Goal: Find specific page/section: Find specific page/section

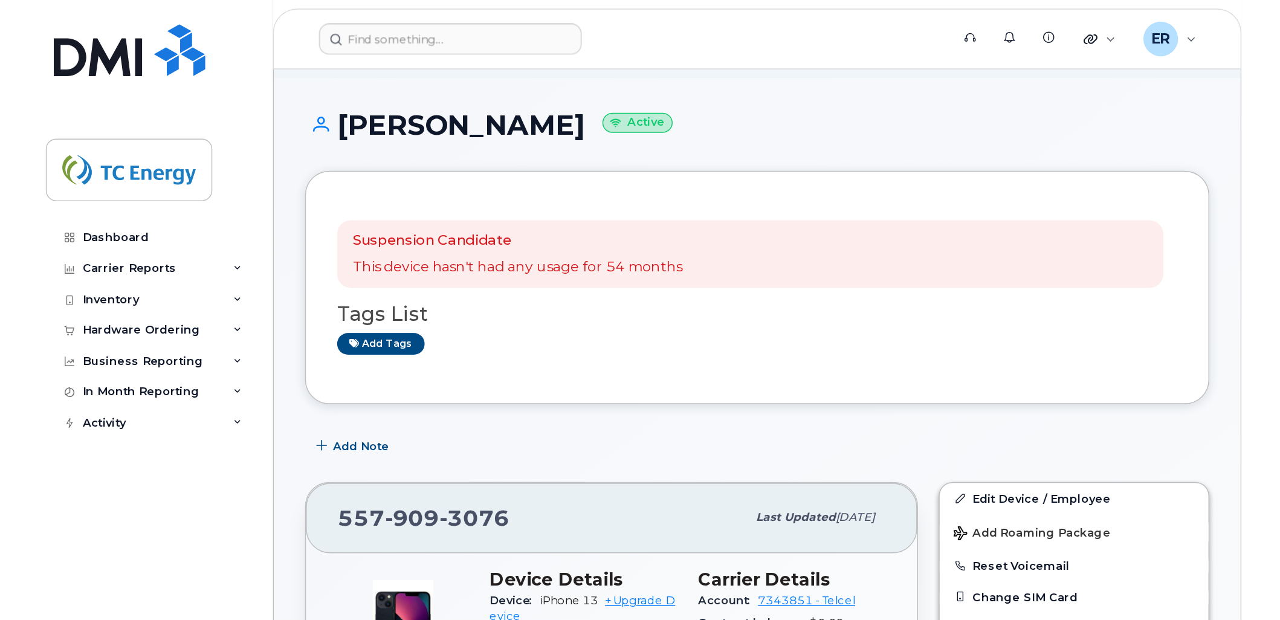
scroll to position [67, 0]
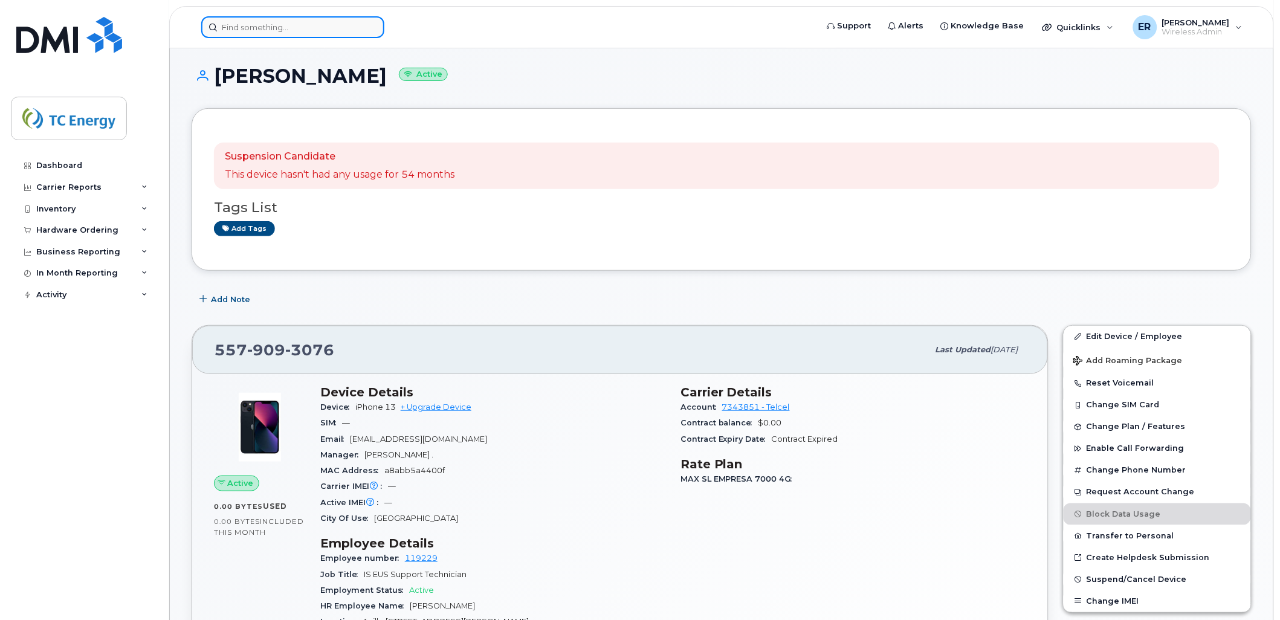
click at [270, 34] on input at bounding box center [292, 27] width 183 height 22
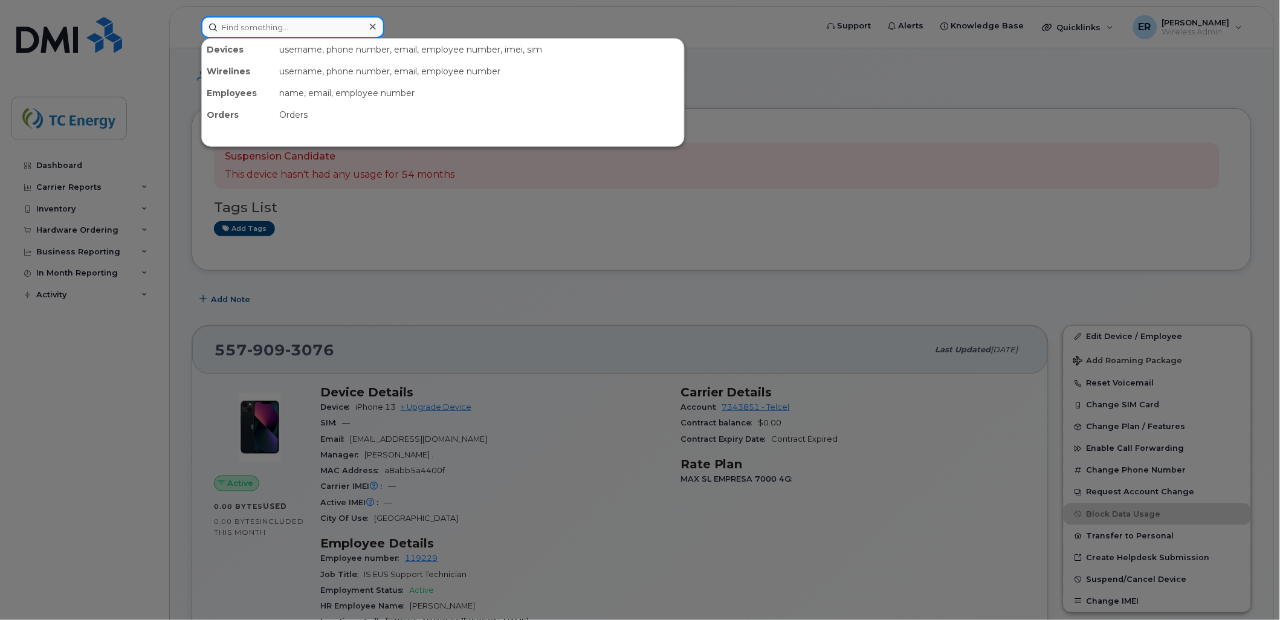
paste input "5651035545"
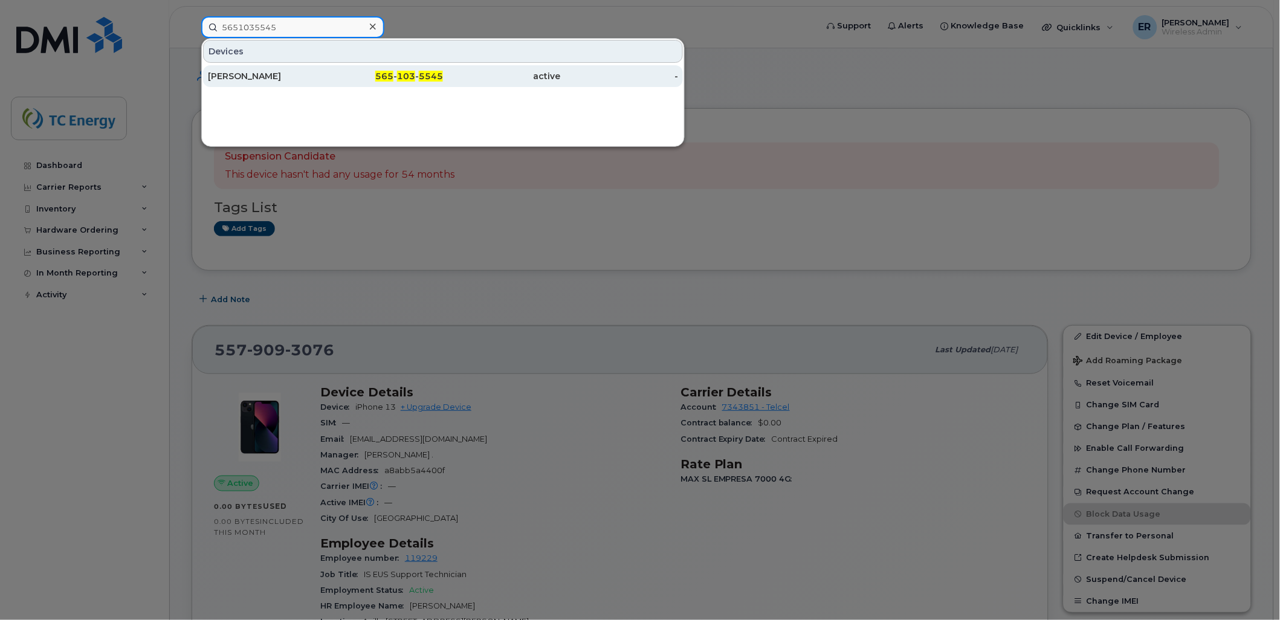
type input "5651035545"
click at [294, 74] on div "Isaac Delgado" at bounding box center [267, 76] width 118 height 12
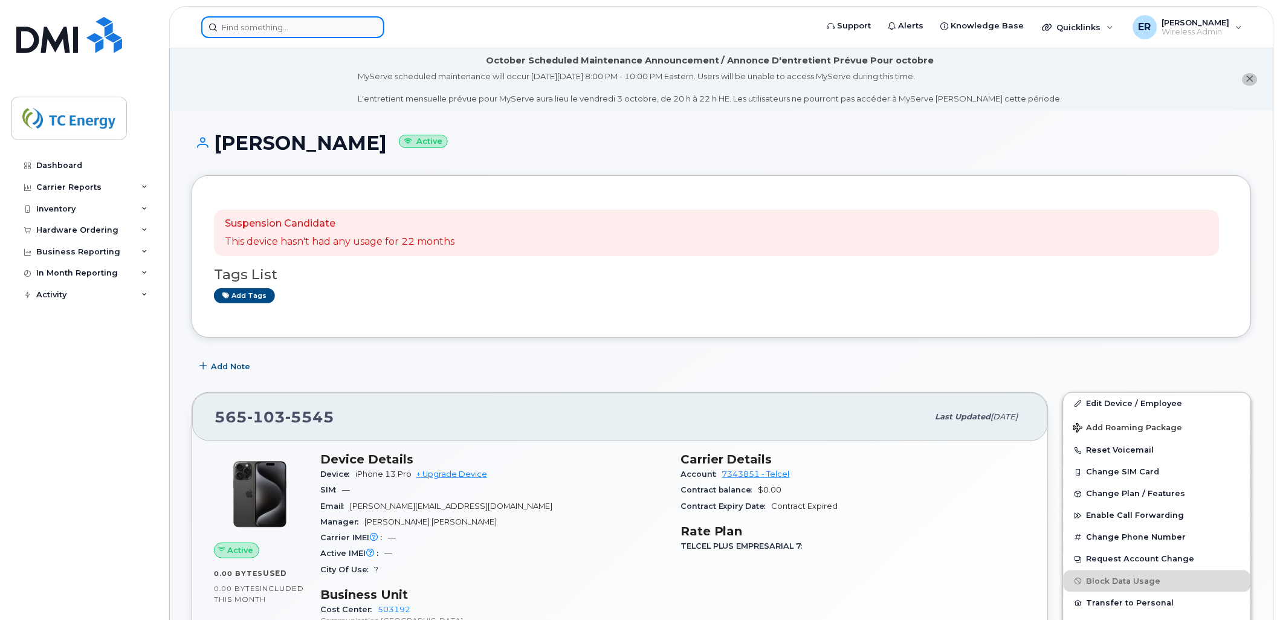
click at [236, 24] on input at bounding box center [292, 27] width 183 height 22
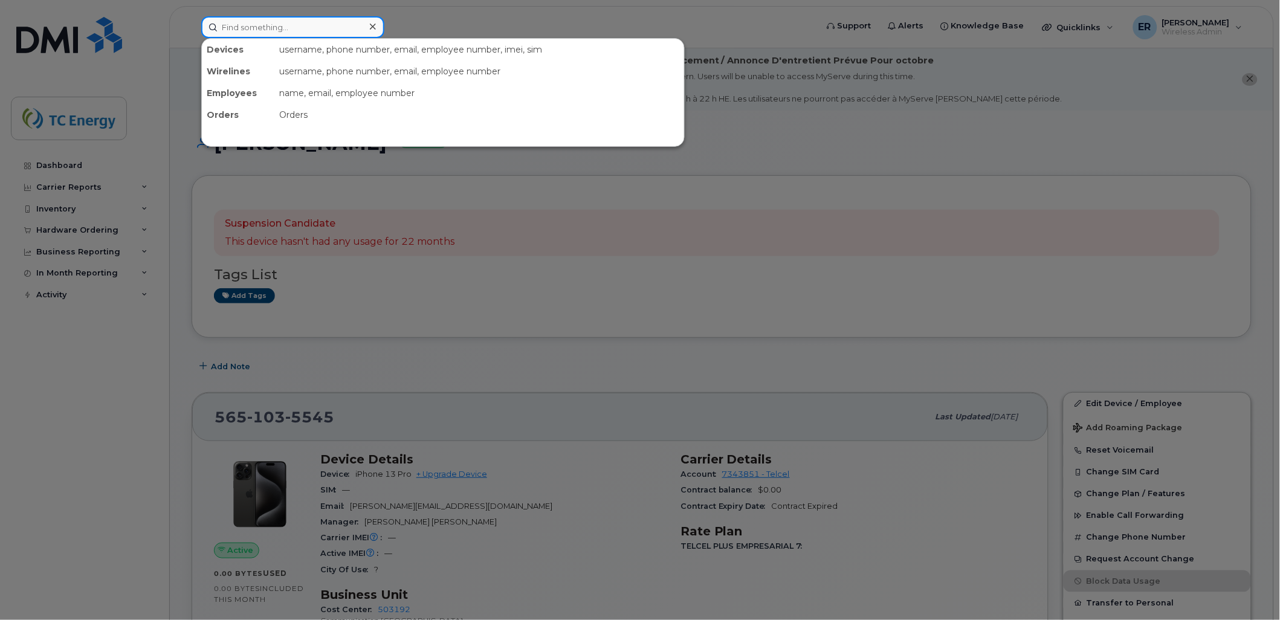
paste input "Pablo Ortiz Mena"
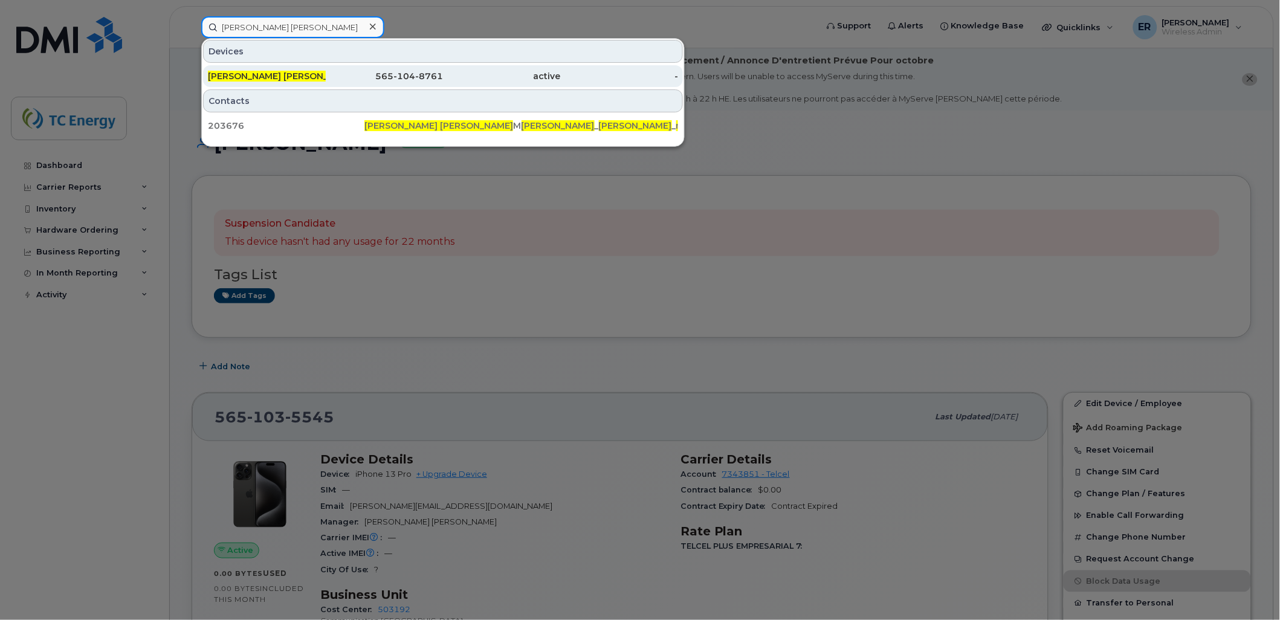
type input "Pablo Ortiz Mena"
click at [316, 74] on div "Pablo Ortiz Mena" at bounding box center [267, 76] width 118 height 12
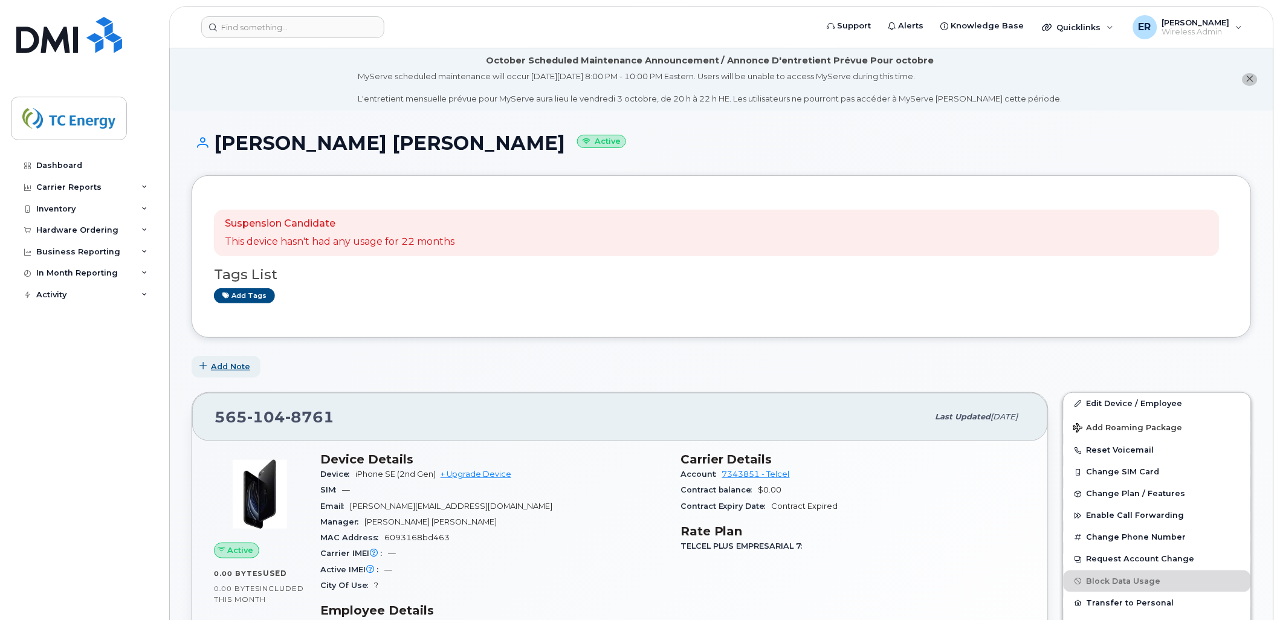
click at [225, 370] on span "Add Note" at bounding box center [230, 366] width 39 height 11
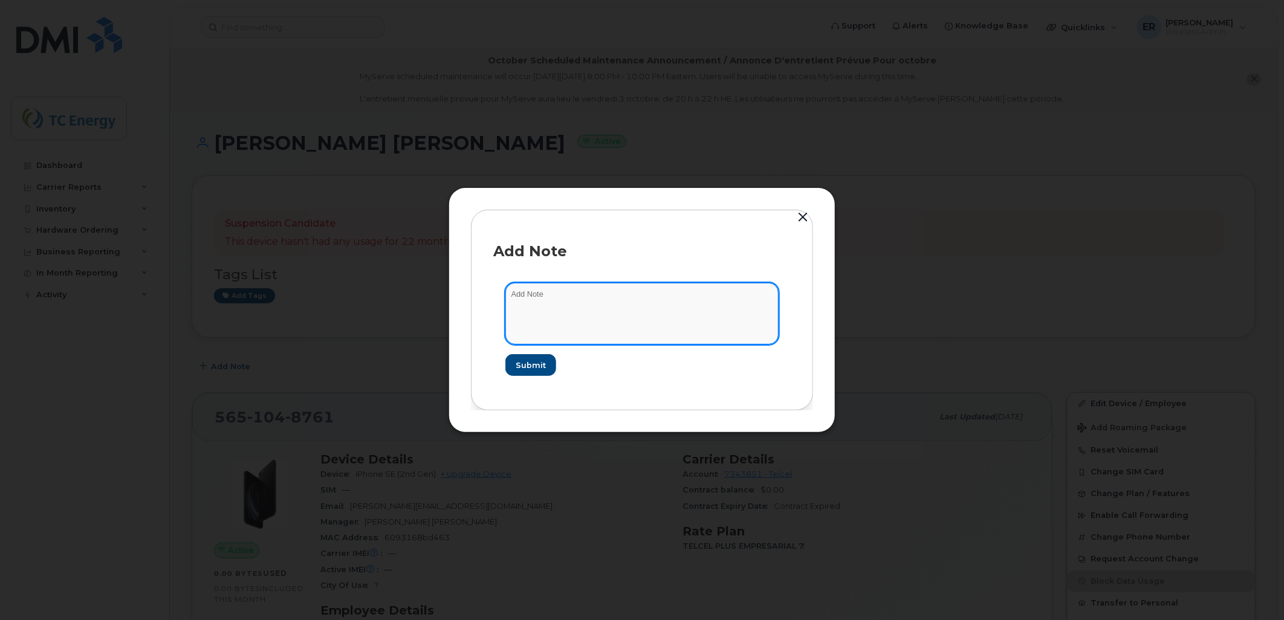
click at [548, 306] on textarea at bounding box center [641, 314] width 273 height 62
type textarea "Linea Disponible"
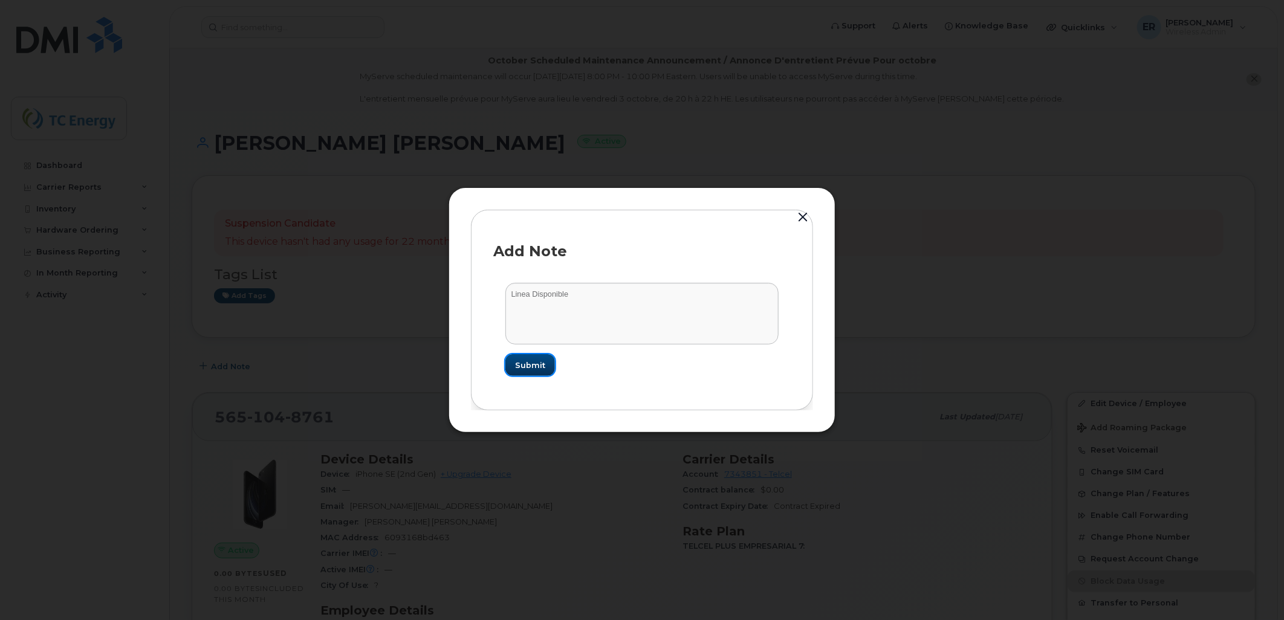
click at [542, 355] on button "Submit" at bounding box center [530, 365] width 50 height 22
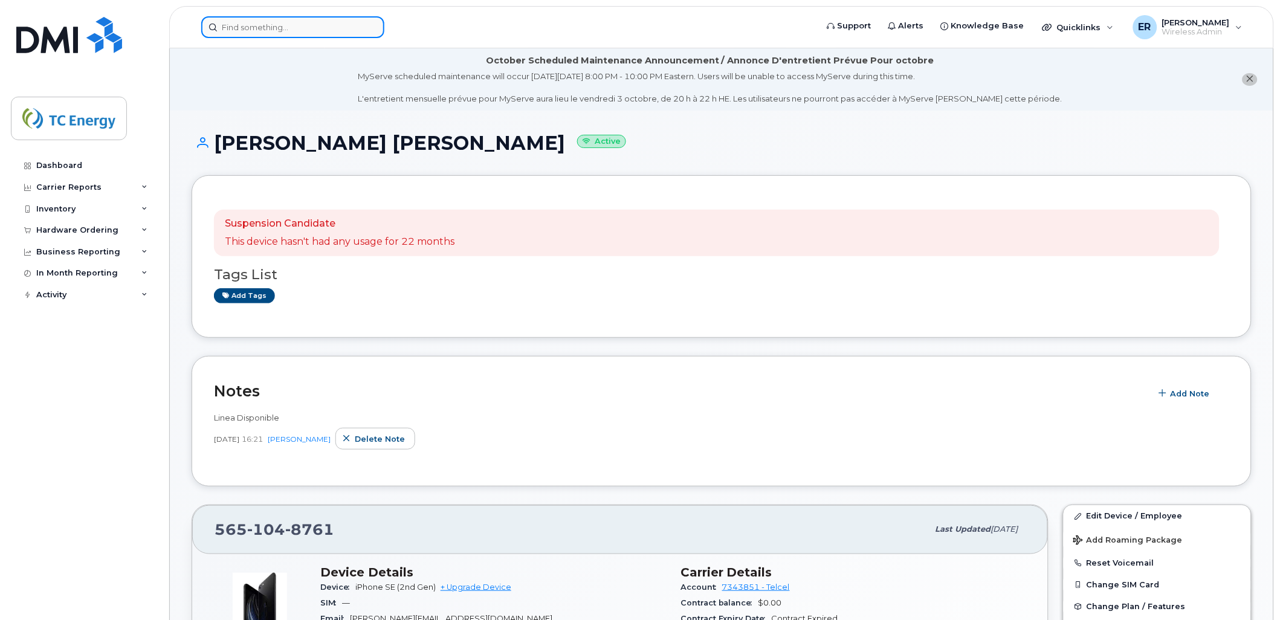
click at [292, 26] on input at bounding box center [292, 27] width 183 height 22
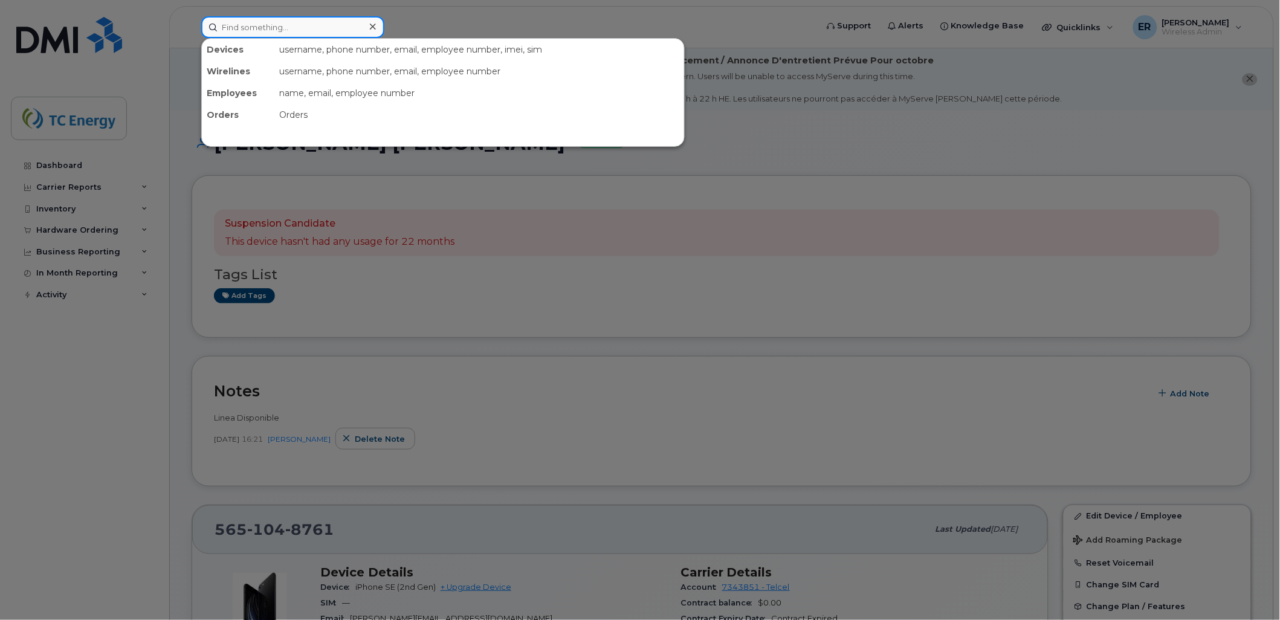
paste input "3121439743"
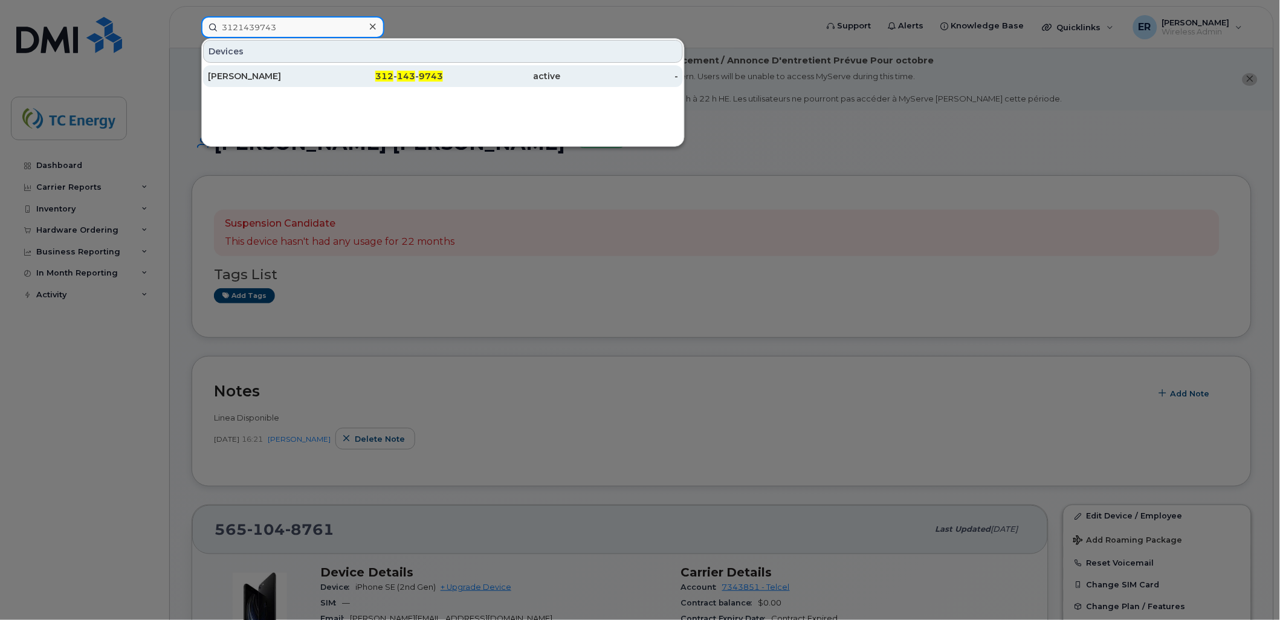
type input "3121439743"
click at [261, 81] on div "David Enrique Cuevas" at bounding box center [267, 76] width 118 height 12
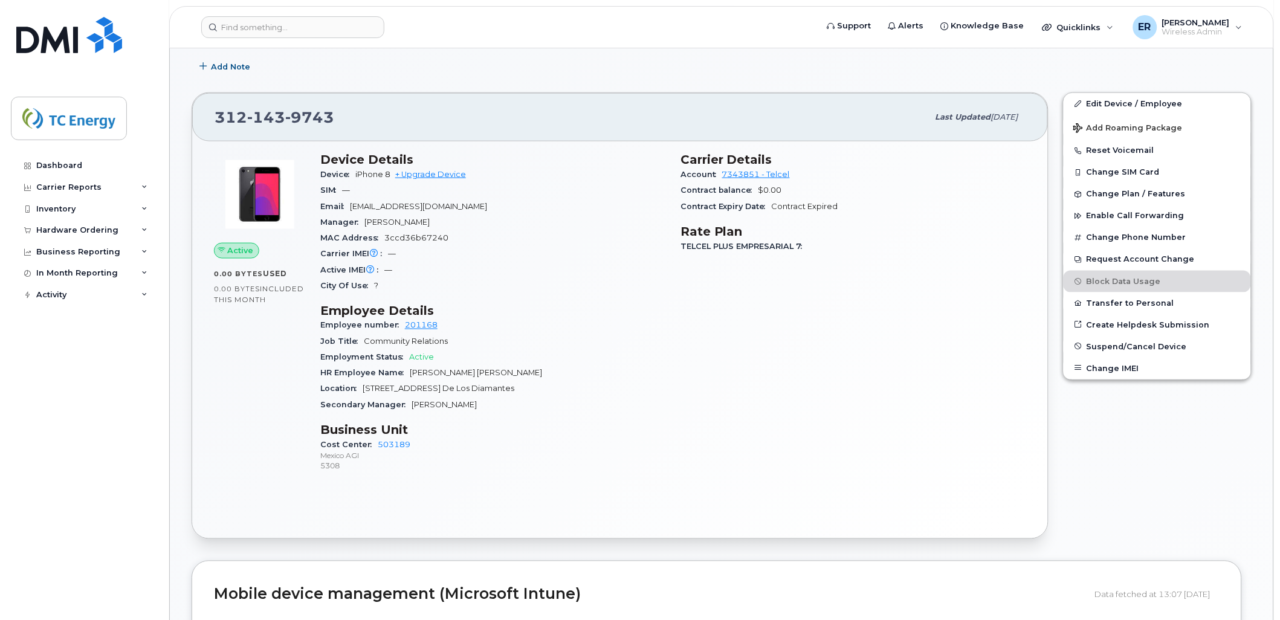
scroll to position [268, 0]
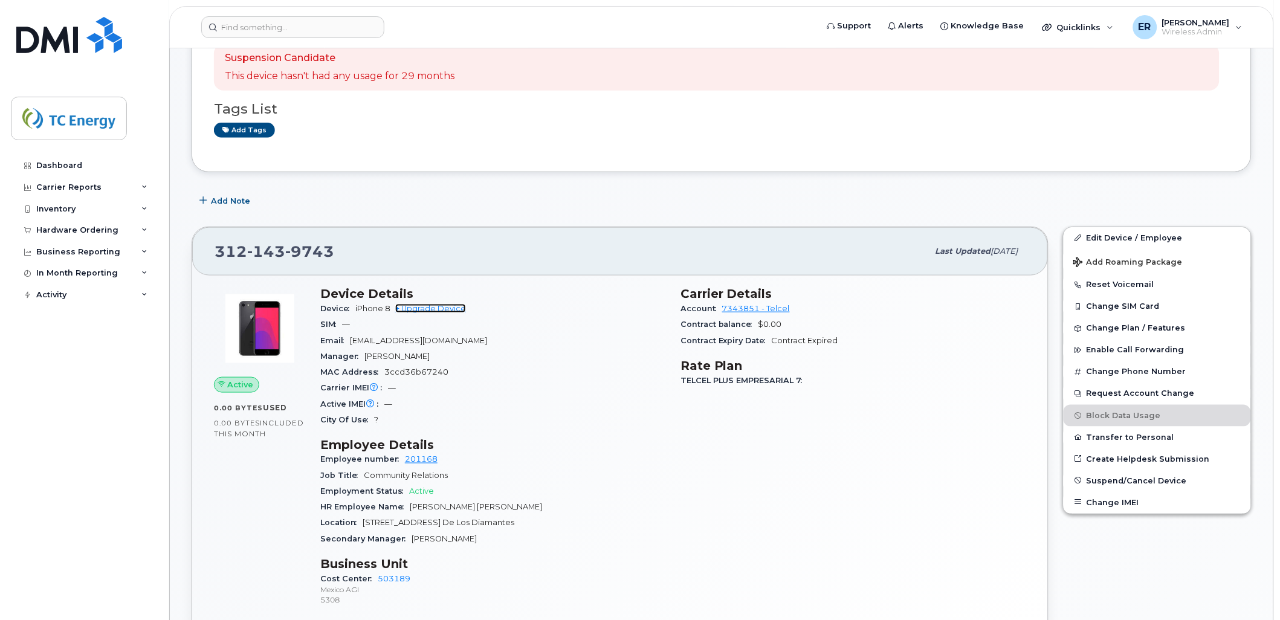
click at [442, 311] on link "+ Upgrade Device" at bounding box center [430, 308] width 71 height 9
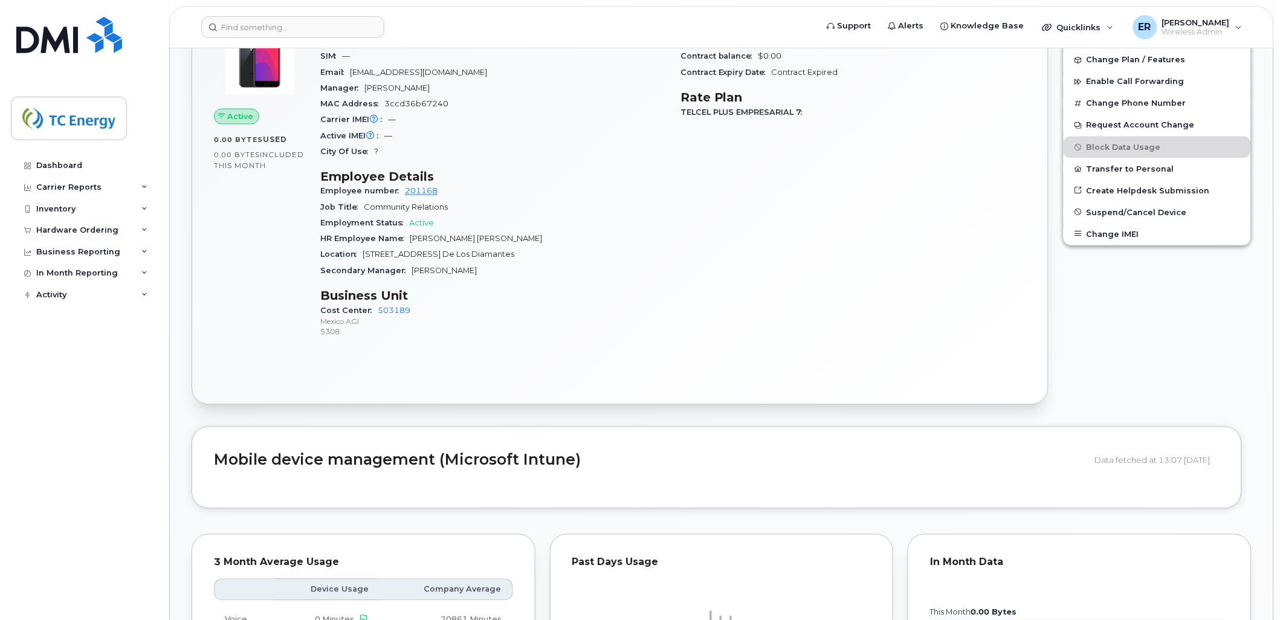
scroll to position [403, 0]
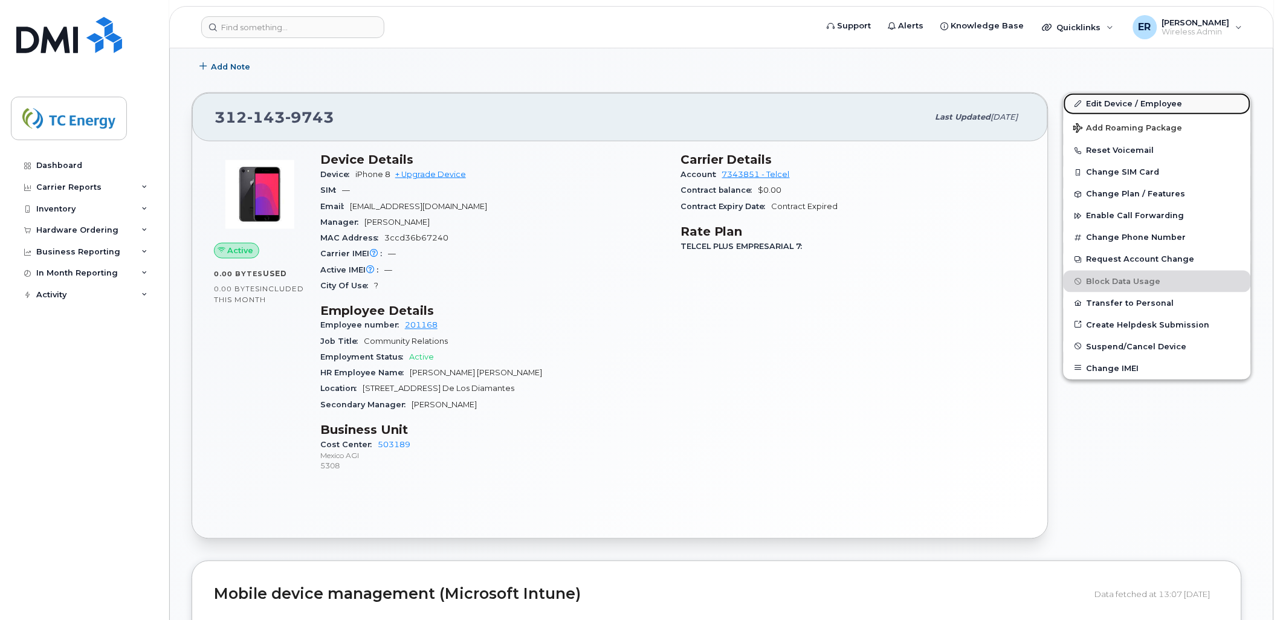
click at [1106, 99] on link "Edit Device / Employee" at bounding box center [1157, 104] width 187 height 22
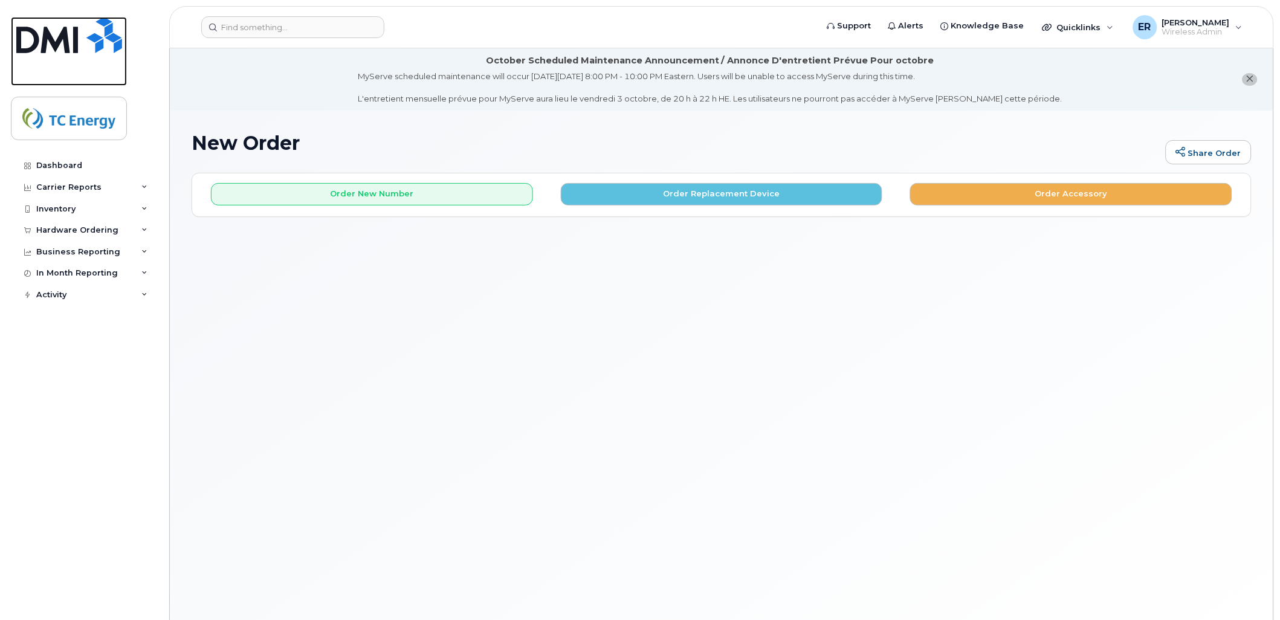
click at [71, 34] on img at bounding box center [69, 35] width 106 height 36
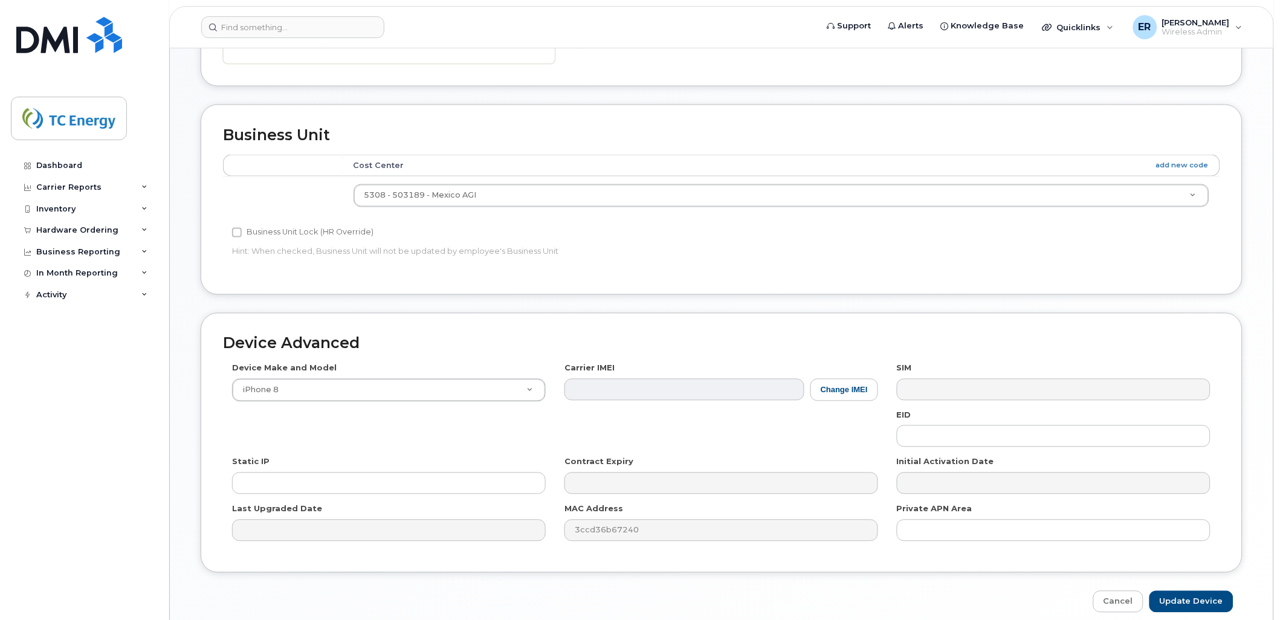
scroll to position [577, 0]
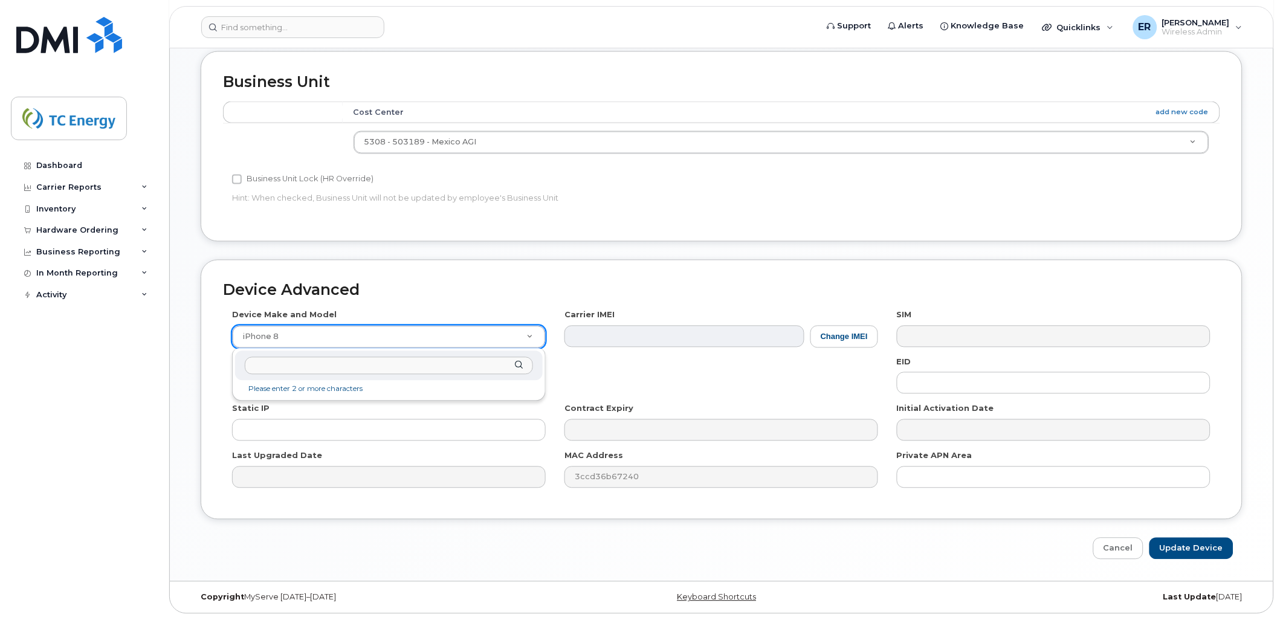
click at [461, 365] on input "text" at bounding box center [389, 366] width 288 height 18
type input "iphone 13"
select select "2614"
type input "iPhone 13"
select select "2612"
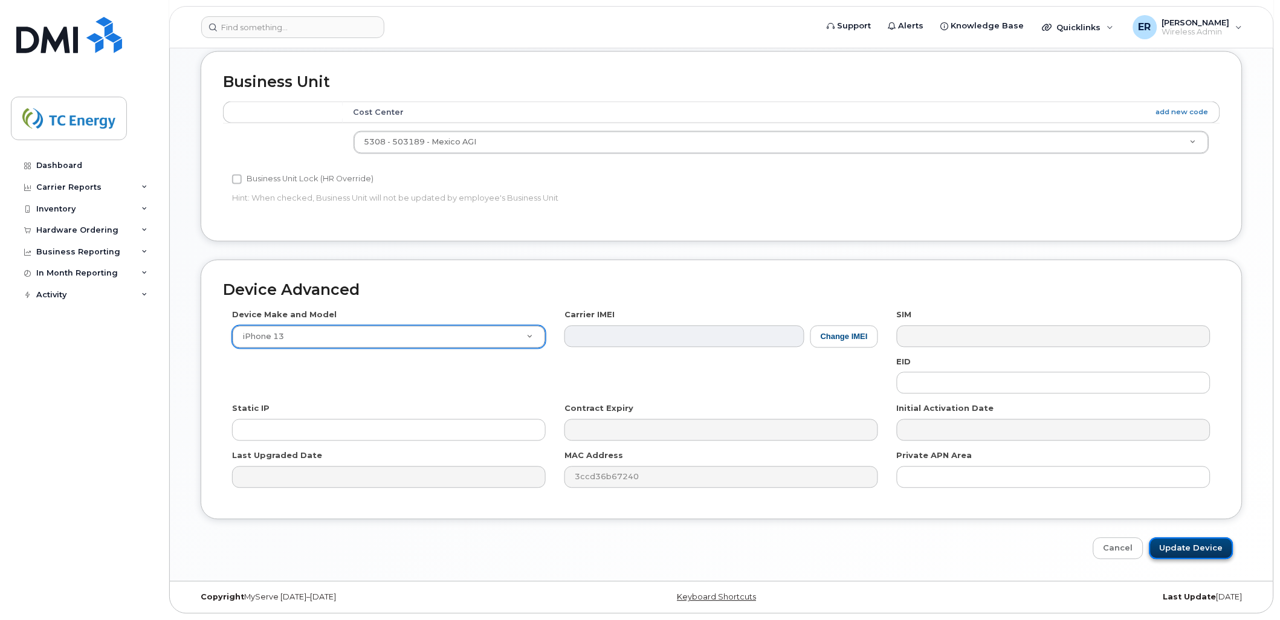
click at [1201, 545] on input "Update Device" at bounding box center [1192, 549] width 84 height 22
type input "Saving..."
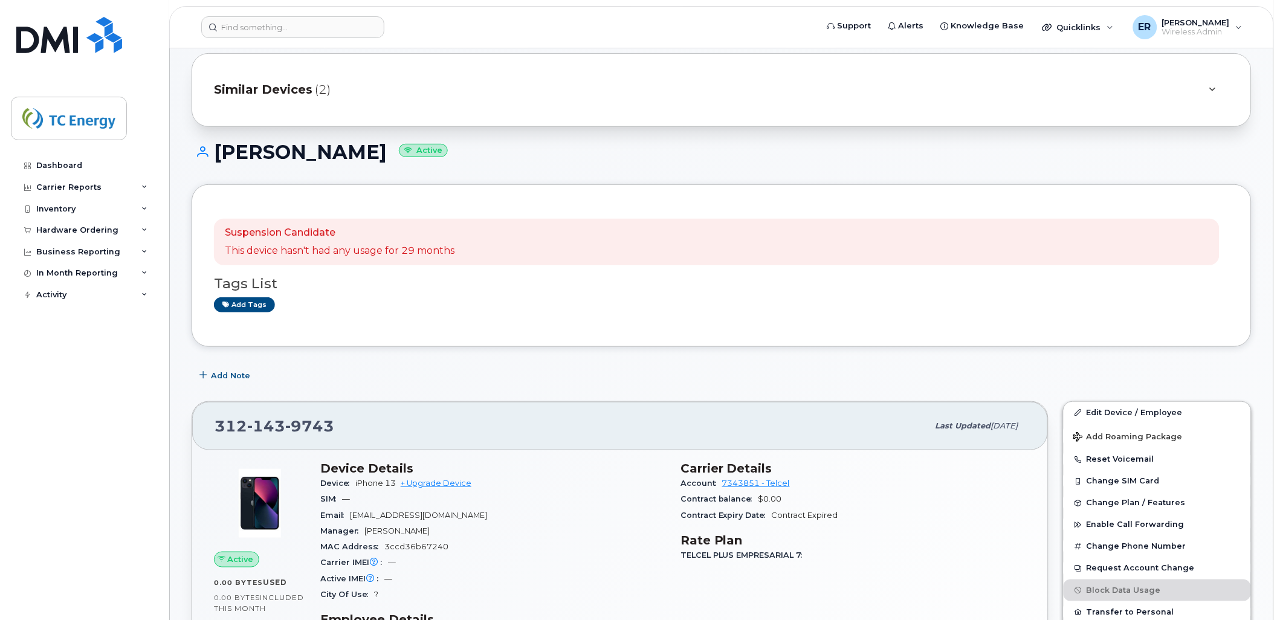
scroll to position [268, 0]
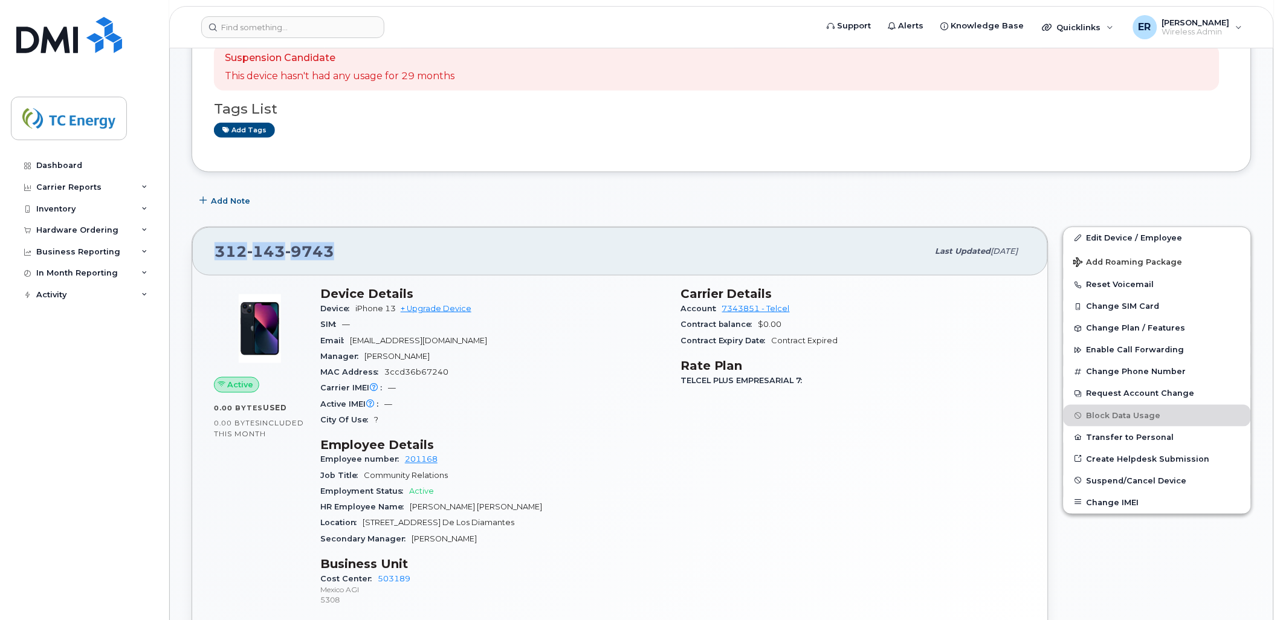
drag, startPoint x: 317, startPoint y: 251, endPoint x: 188, endPoint y: 244, distance: 129.0
click at [188, 244] on div "312 143 9743 Last updated [DATE] Active 0.00 Bytes  used 0.00 Bytes  included t…" at bounding box center [620, 449] width 872 height 461
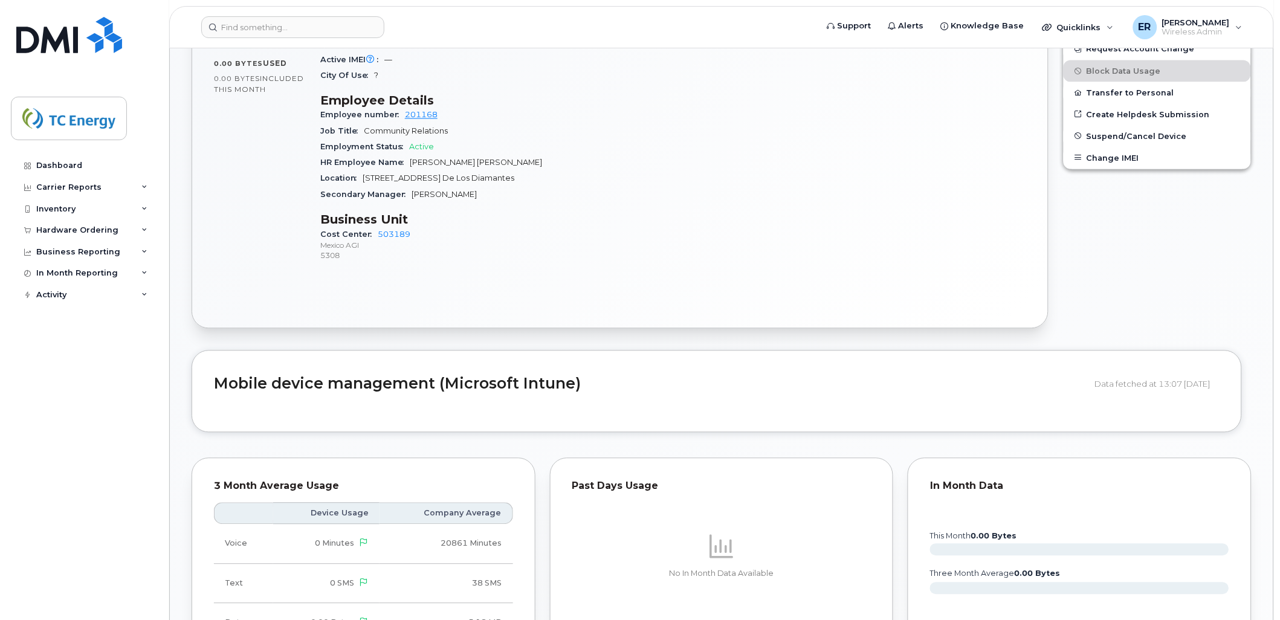
scroll to position [739, 0]
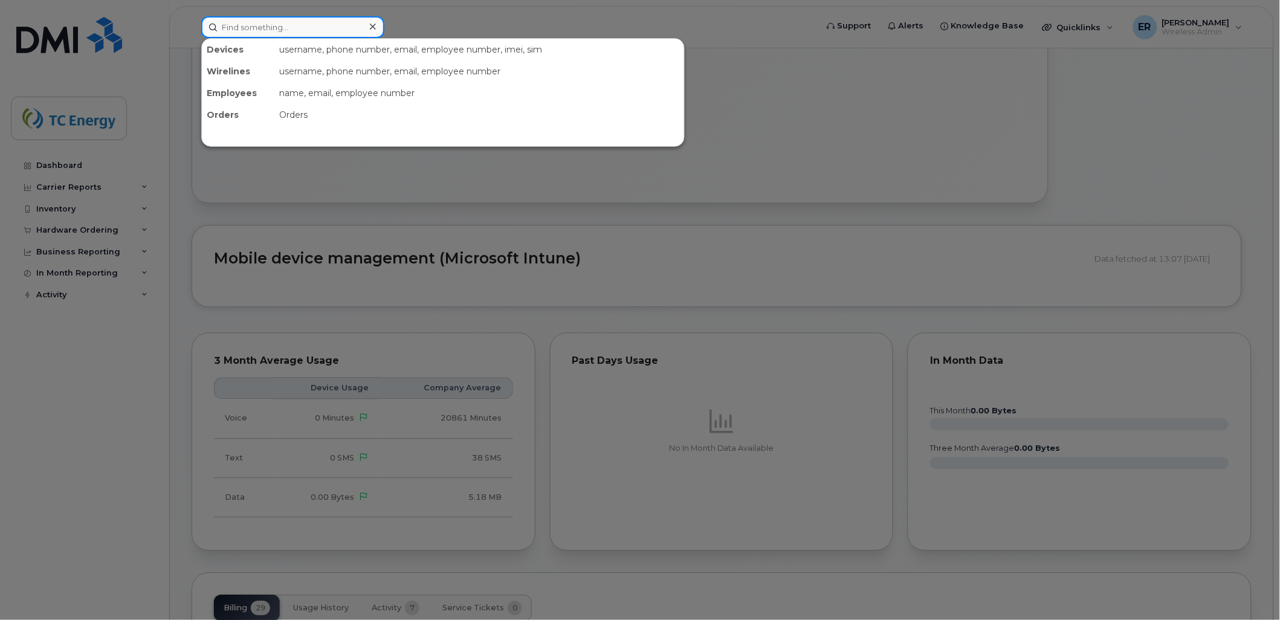
click at [228, 28] on input at bounding box center [292, 27] width 183 height 22
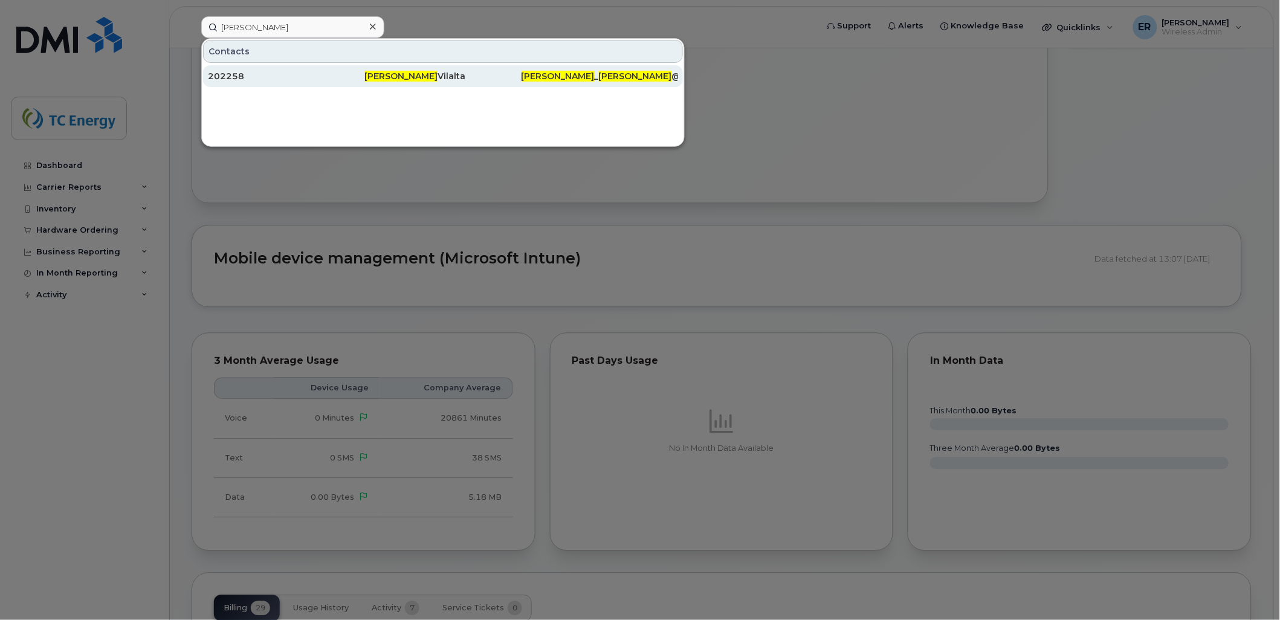
click at [293, 77] on div "202258" at bounding box center [286, 76] width 157 height 12
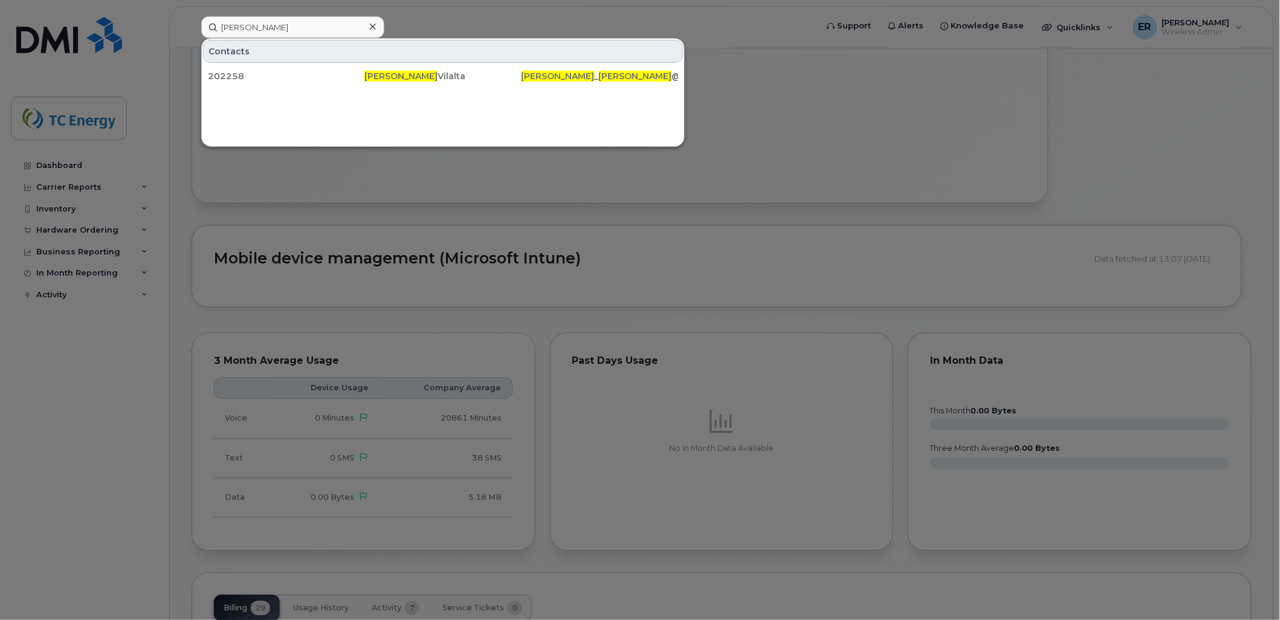
drag, startPoint x: 742, startPoint y: 147, endPoint x: 748, endPoint y: 135, distance: 13.3
click at [739, 141] on div at bounding box center [640, 310] width 1280 height 620
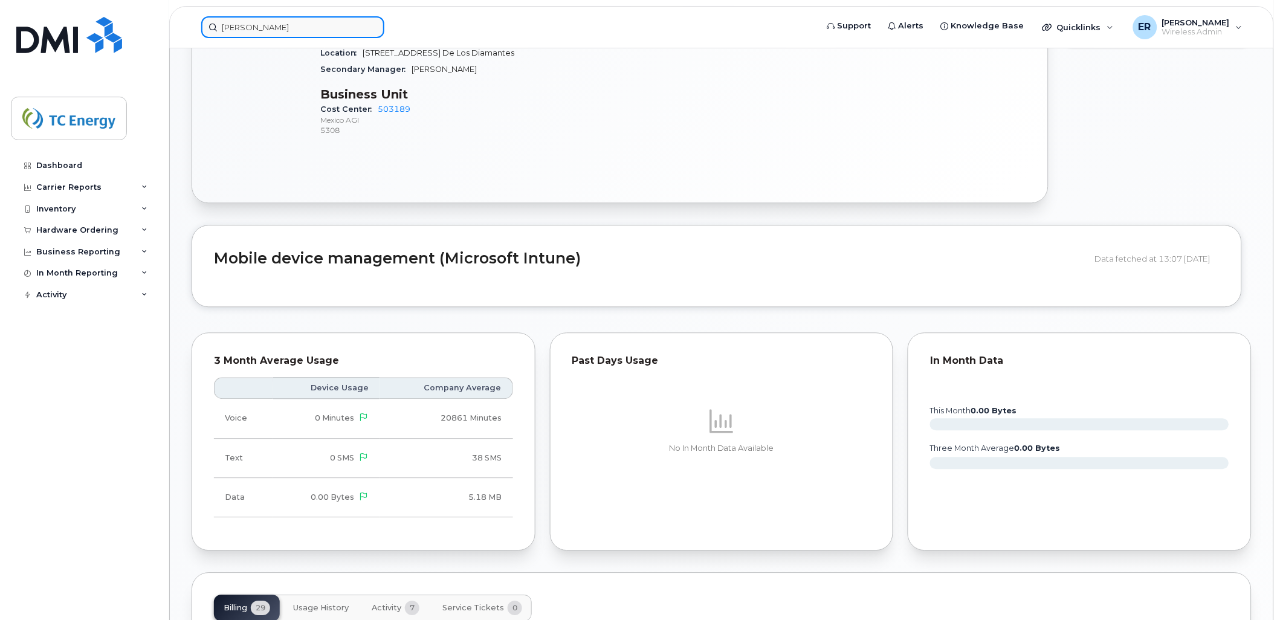
click at [237, 27] on input "[PERSON_NAME]" at bounding box center [292, 27] width 183 height 22
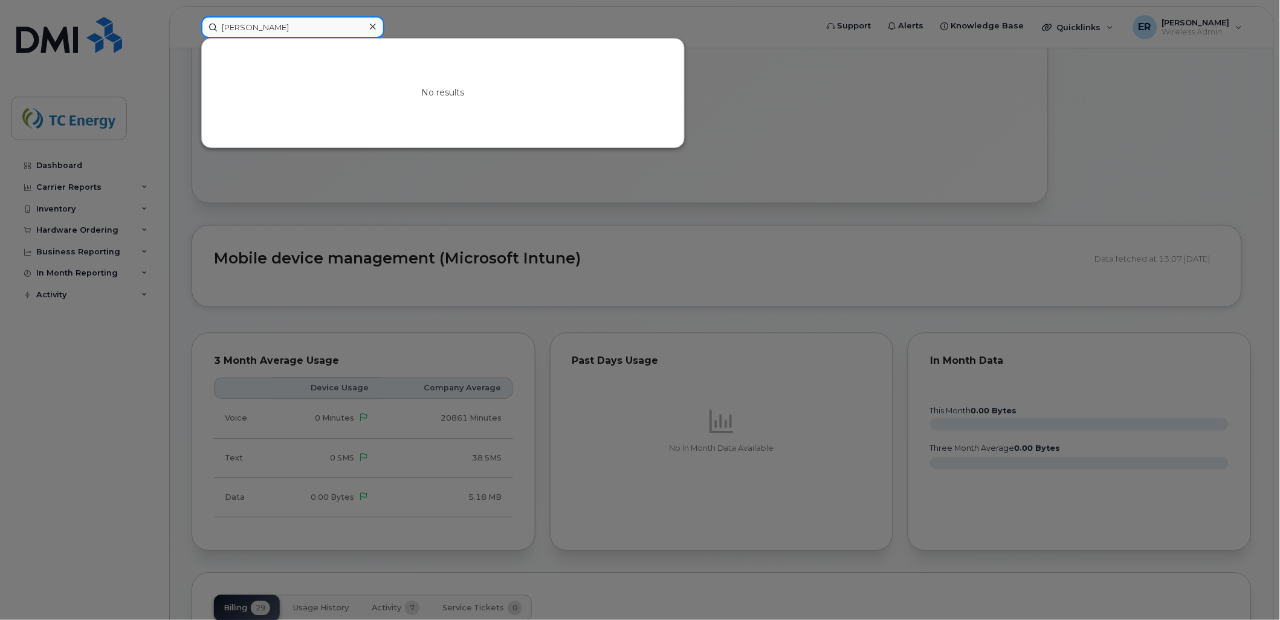
drag, startPoint x: 167, startPoint y: 13, endPoint x: 66, endPoint y: 4, distance: 100.7
click at [192, 16] on div "josejose er fuentes No results" at bounding box center [505, 27] width 627 height 22
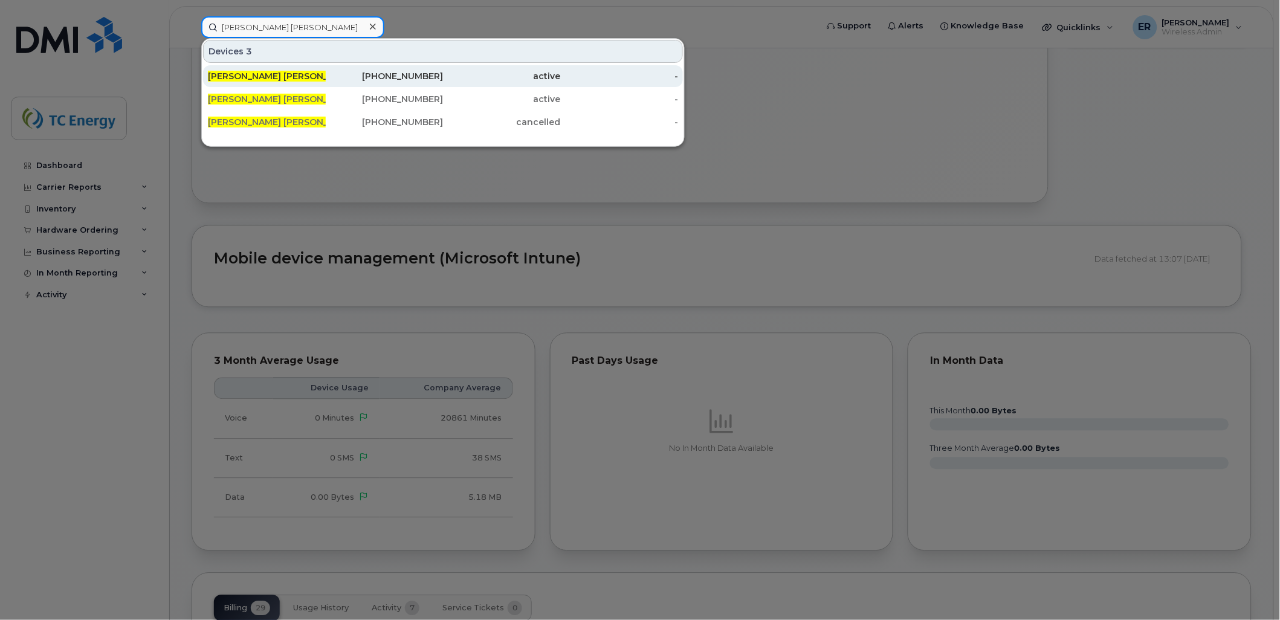
type input "jose ernesto"
click at [293, 66] on div "Jose Ernesto Fuentes" at bounding box center [267, 76] width 118 height 22
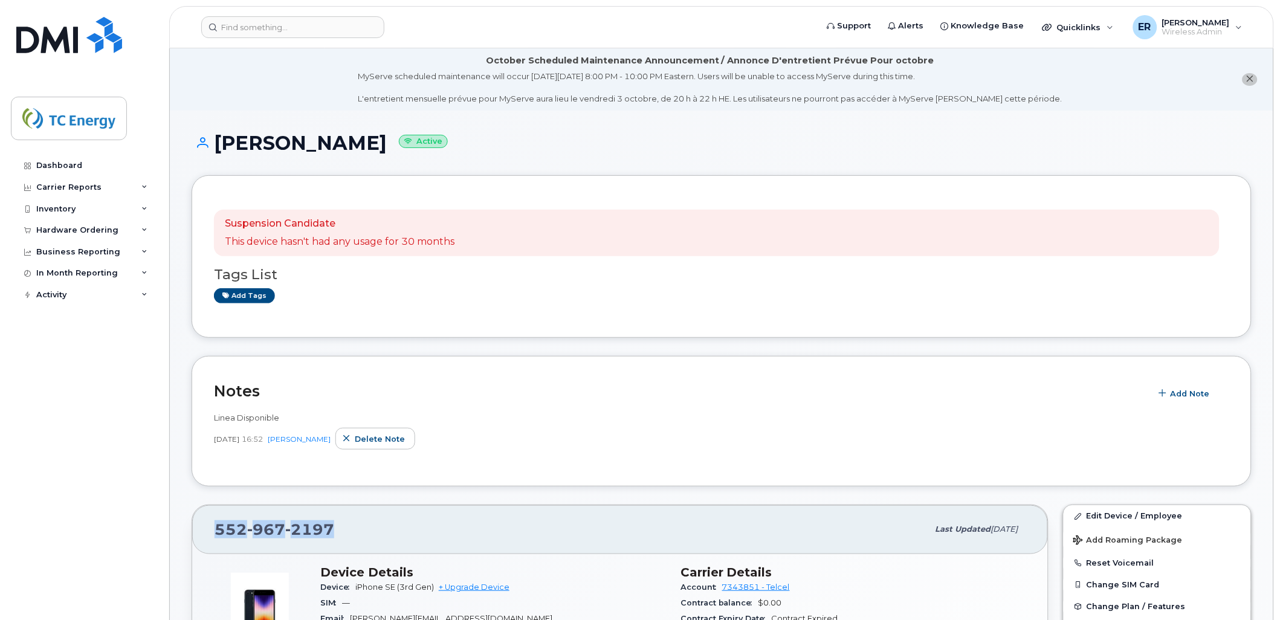
drag, startPoint x: 319, startPoint y: 527, endPoint x: 195, endPoint y: 523, distance: 123.4
click at [195, 523] on div "[PHONE_NUMBER] Last updated [DATE]" at bounding box center [620, 529] width 856 height 48
click at [297, 31] on input at bounding box center [292, 27] width 183 height 22
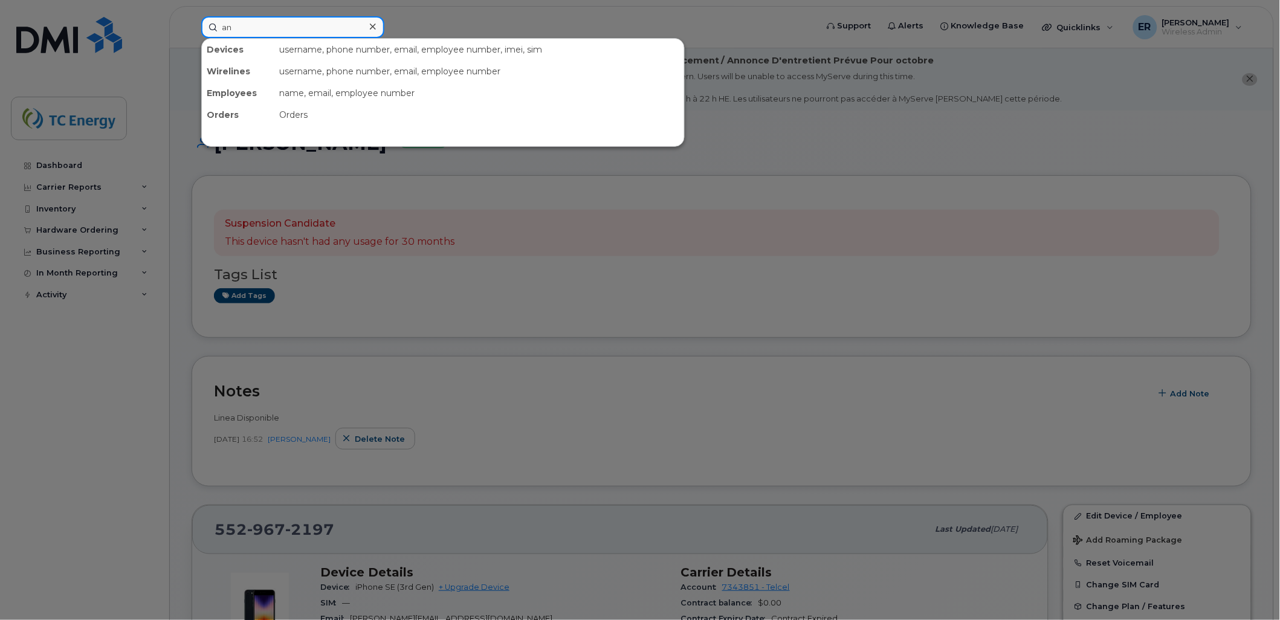
type input "a"
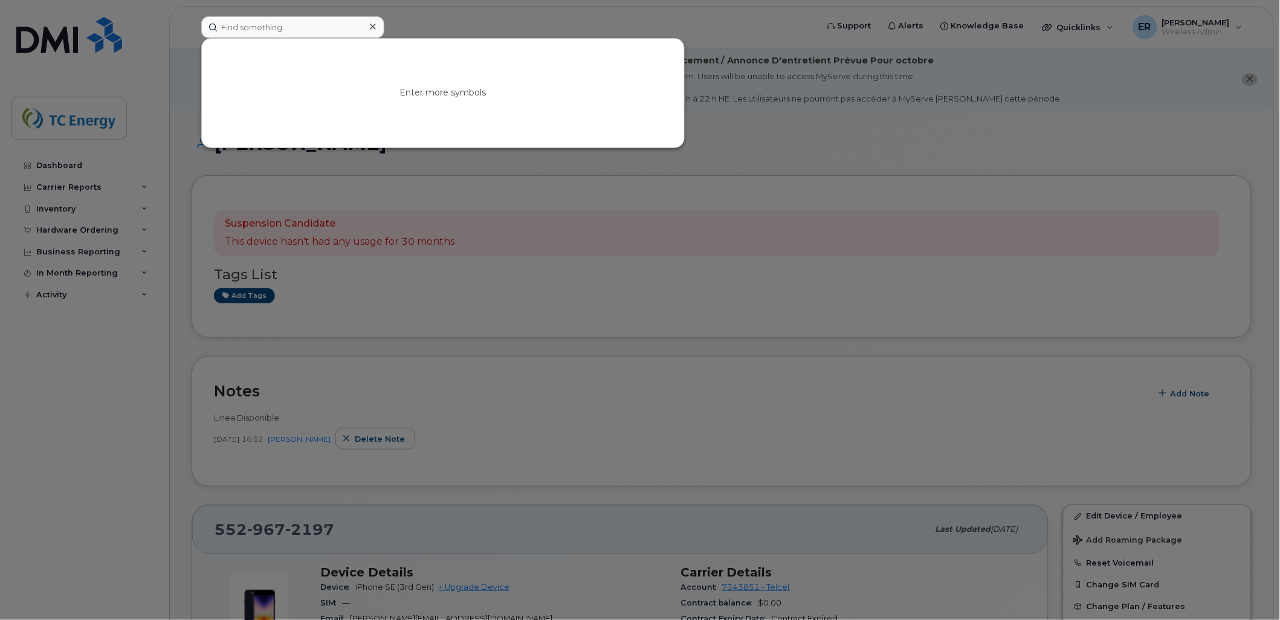
click at [372, 27] on icon at bounding box center [373, 27] width 6 height 6
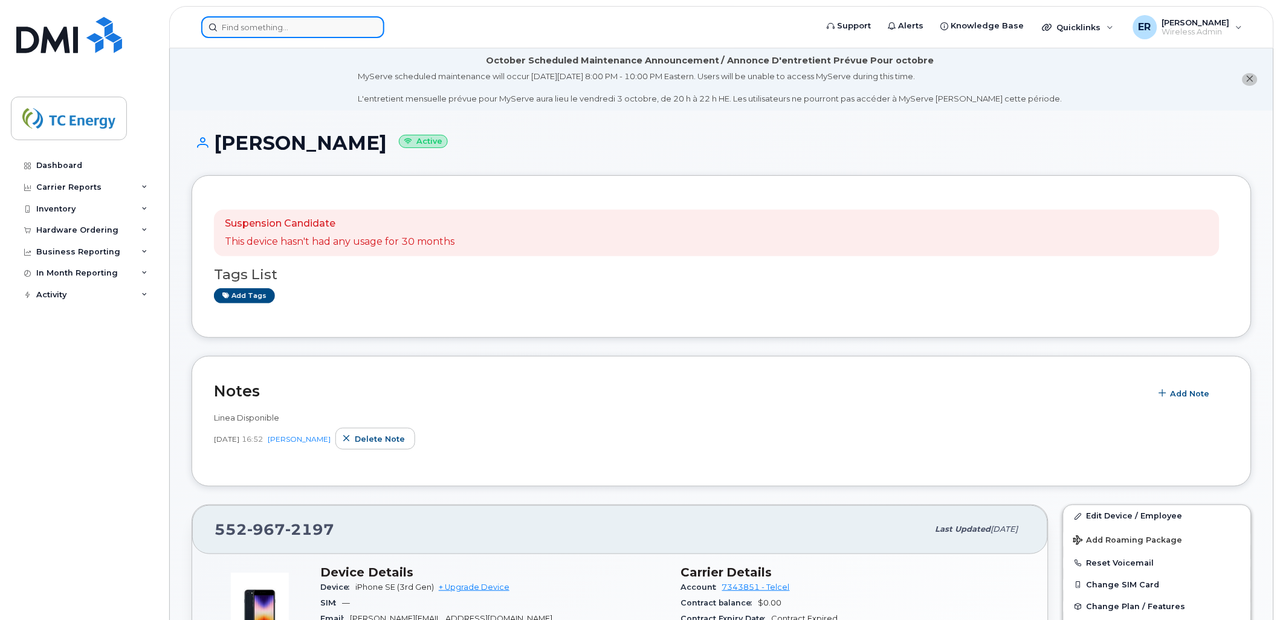
click at [287, 24] on input at bounding box center [292, 27] width 183 height 22
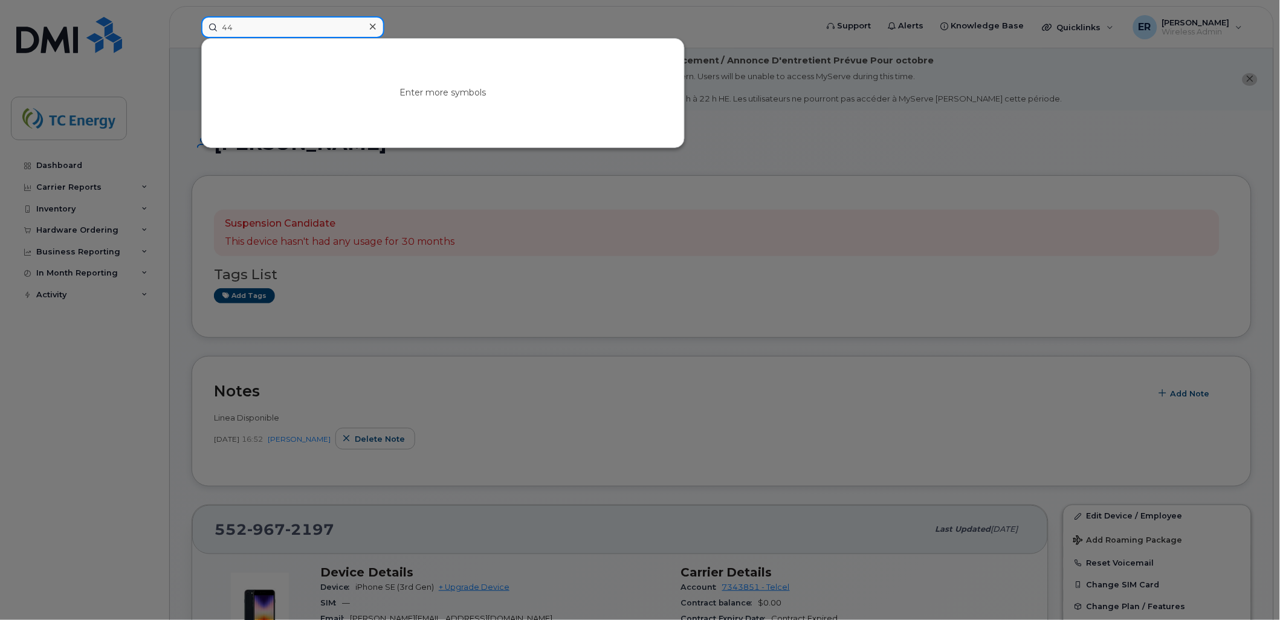
type input "4"
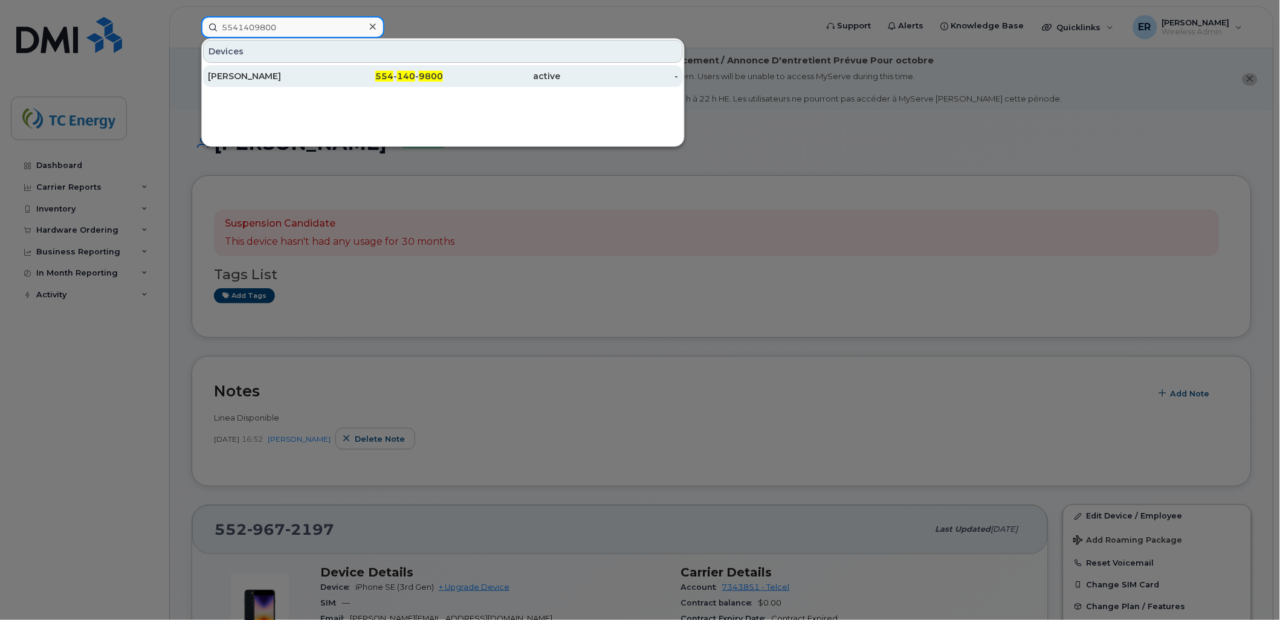
type input "5541409800"
click at [311, 77] on div "Alejandro Villegas Gonzalez" at bounding box center [267, 76] width 118 height 12
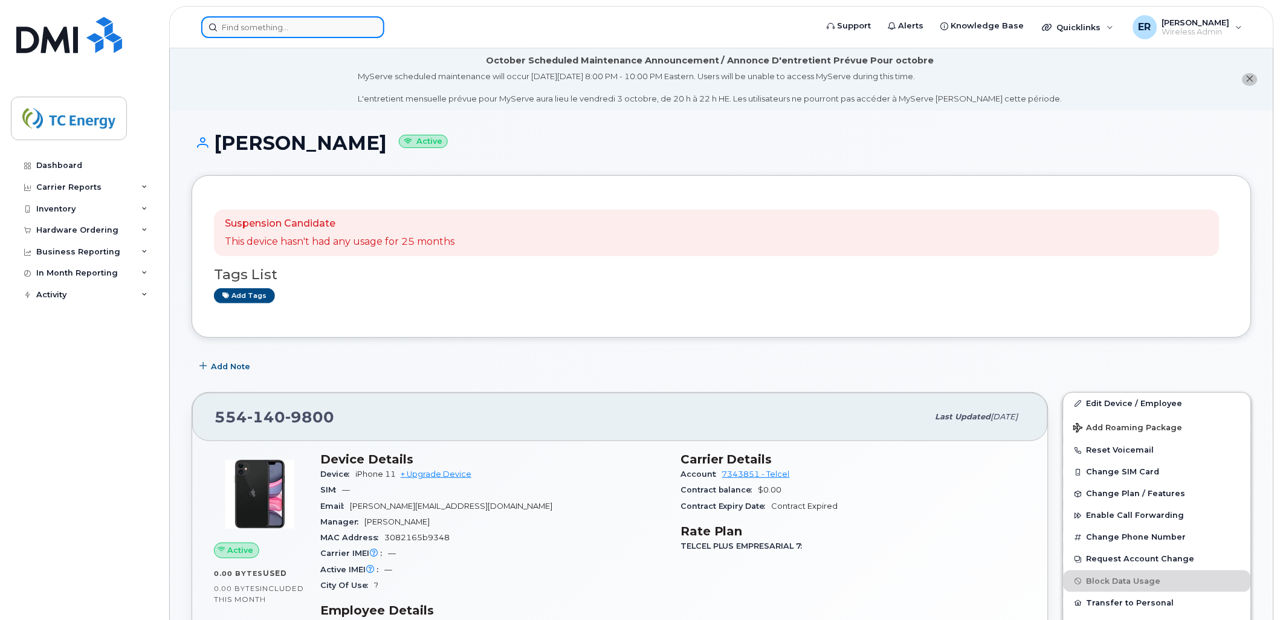
click at [316, 32] on input at bounding box center [292, 27] width 183 height 22
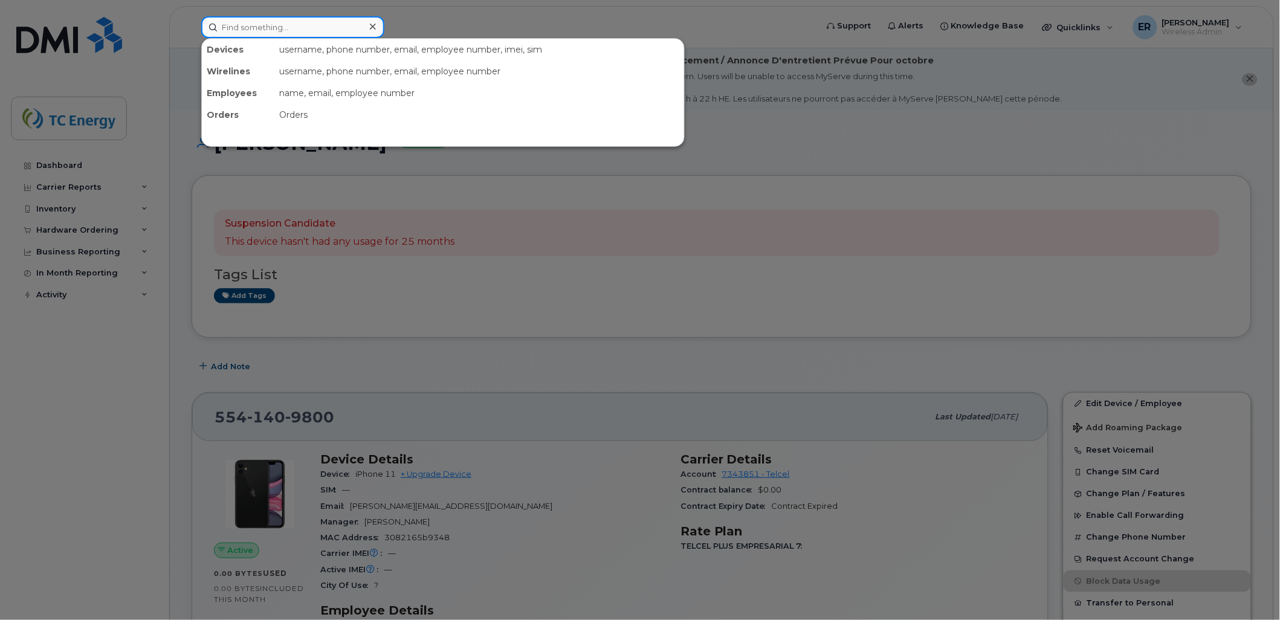
paste input "5554365758"
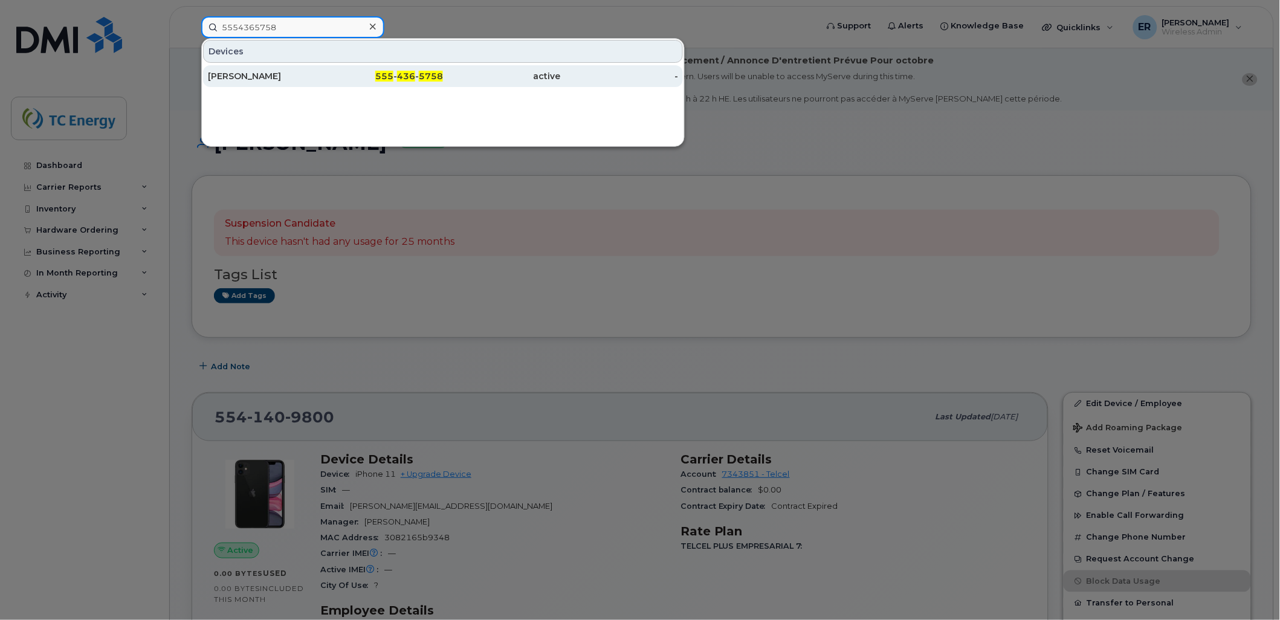
type input "5554365758"
click at [295, 79] on div "Gabriel Flores" at bounding box center [267, 76] width 118 height 12
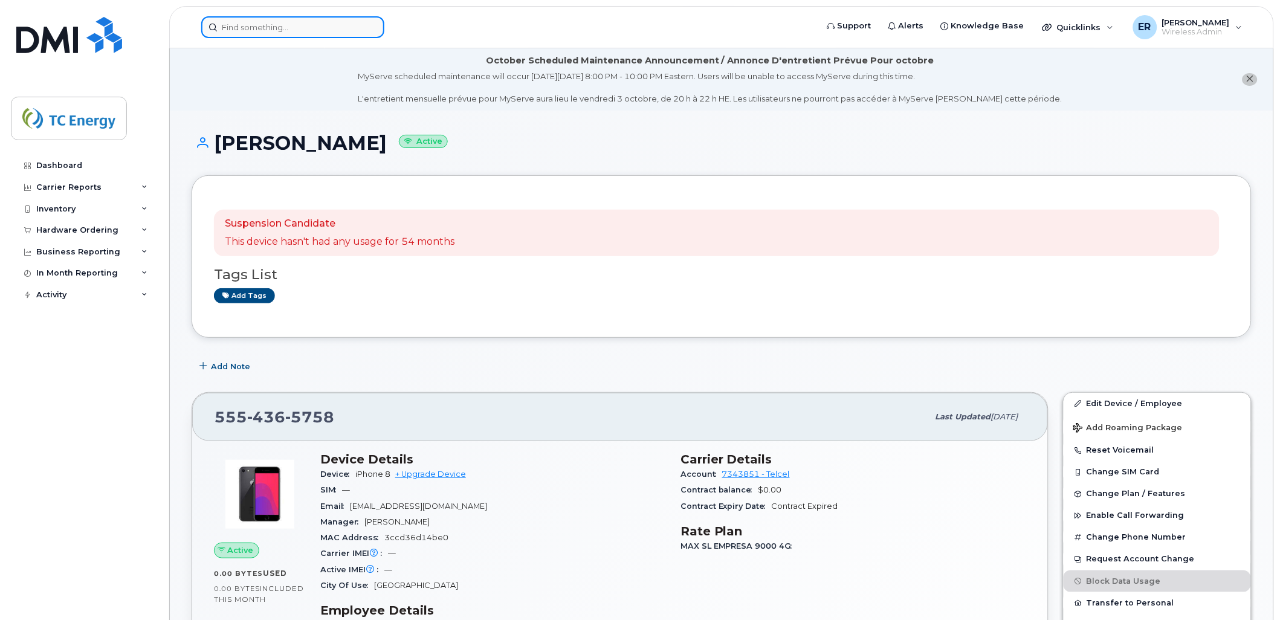
click at [279, 19] on input at bounding box center [292, 27] width 183 height 22
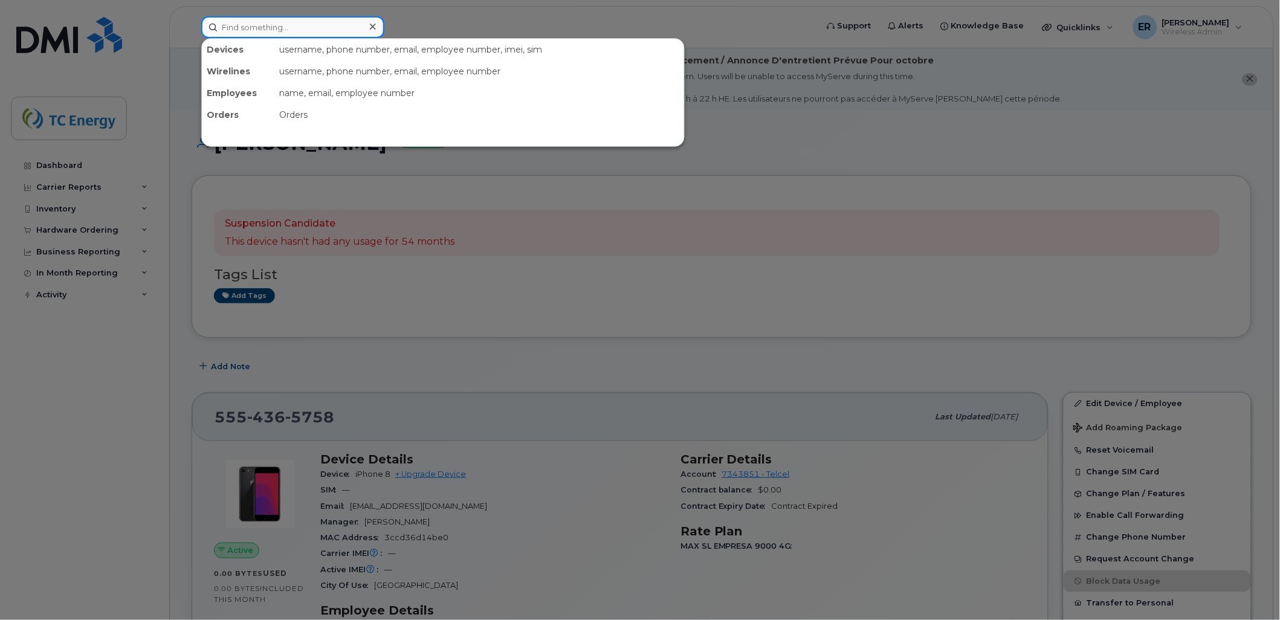
paste input "5579047106"
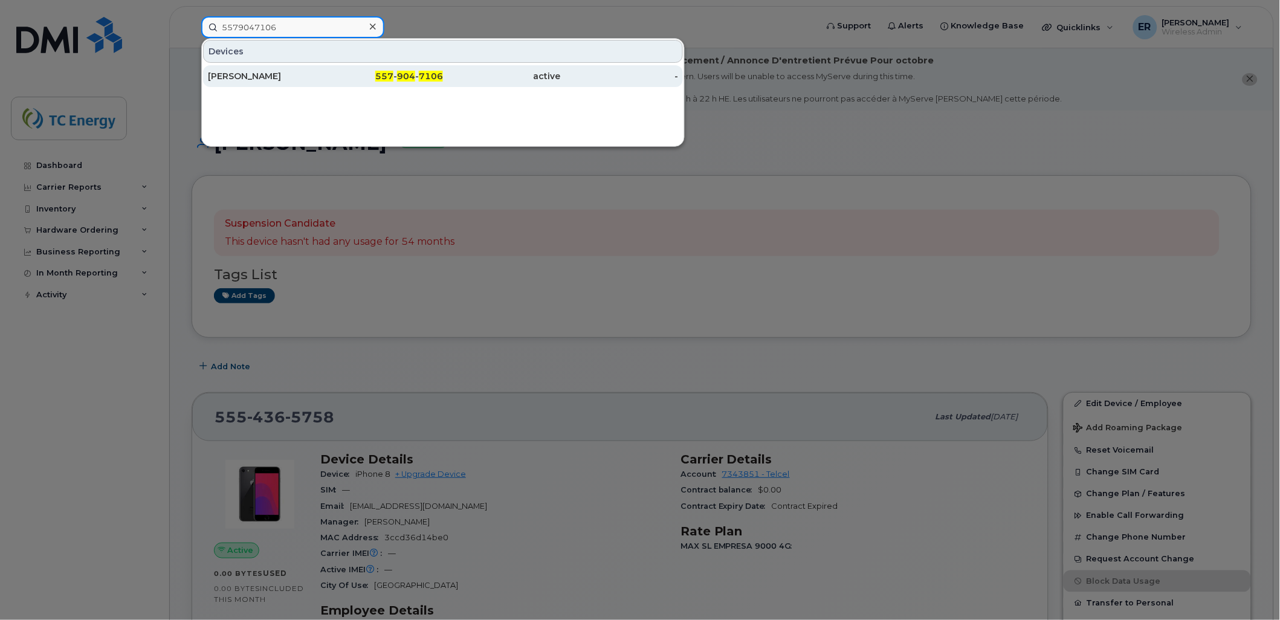
type input "5579047106"
click at [274, 77] on div "Williams Hernandez" at bounding box center [267, 76] width 118 height 12
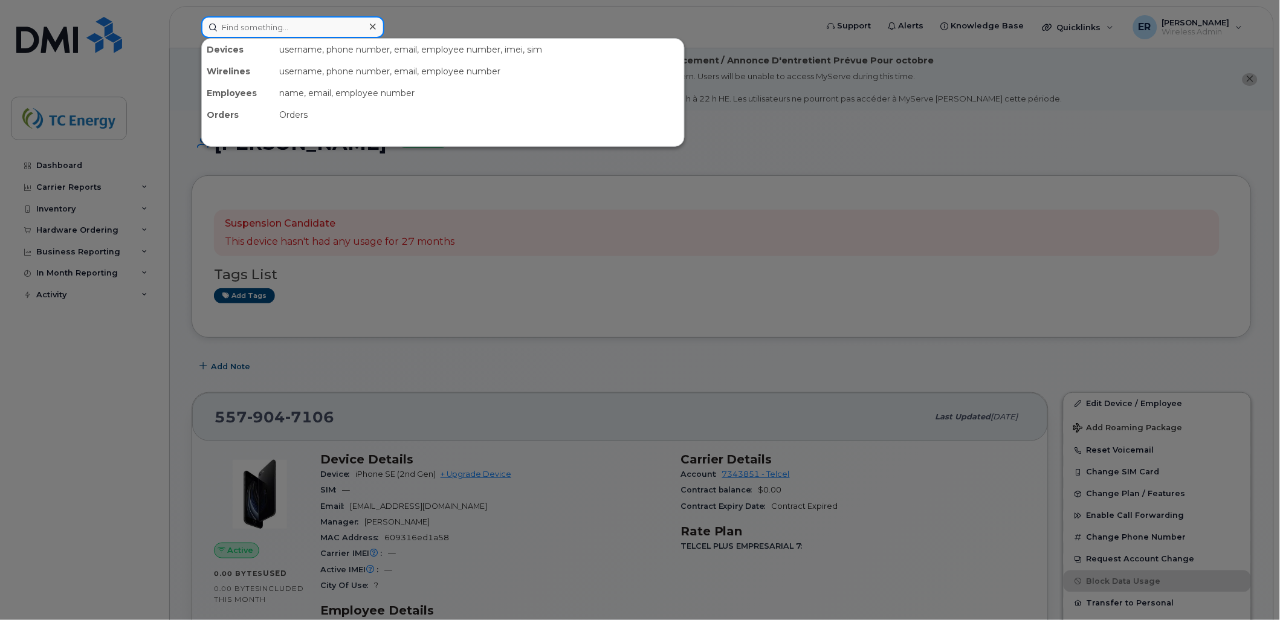
click at [279, 17] on input at bounding box center [292, 27] width 183 height 22
paste input "5513538486"
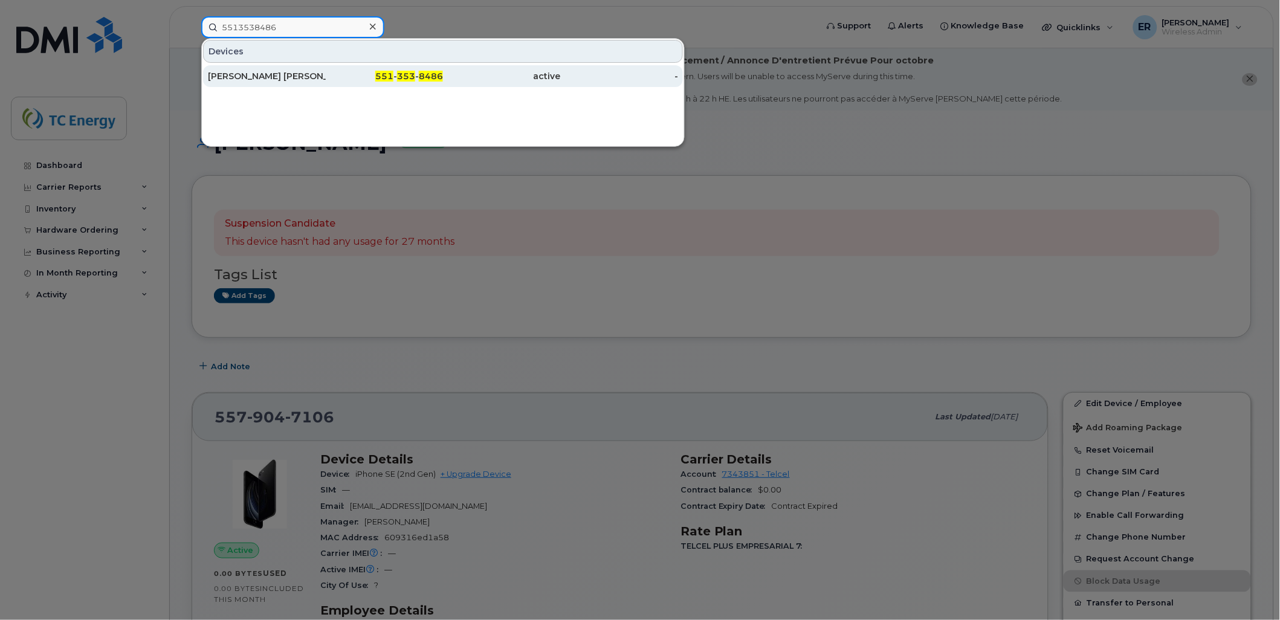
type input "5513538486"
click at [293, 79] on div "[PERSON_NAME] [PERSON_NAME]" at bounding box center [267, 76] width 118 height 12
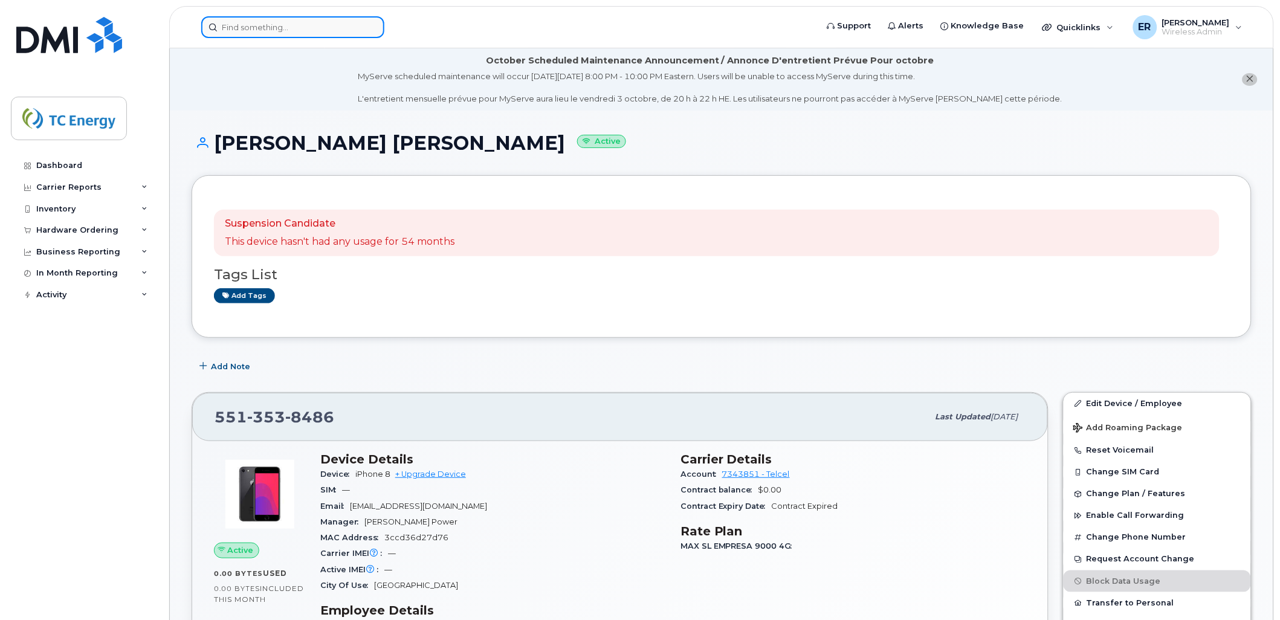
click at [252, 22] on input at bounding box center [292, 27] width 183 height 22
paste input "5580079620"
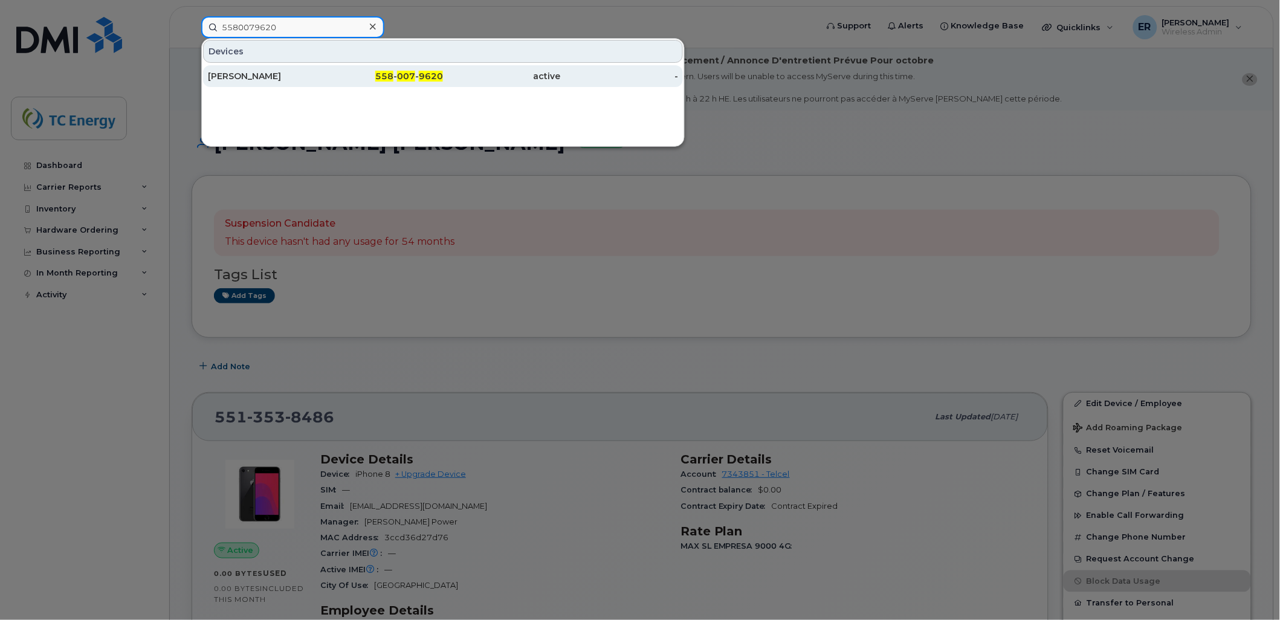
type input "5580079620"
click at [285, 79] on div "[PERSON_NAME]" at bounding box center [267, 76] width 118 height 12
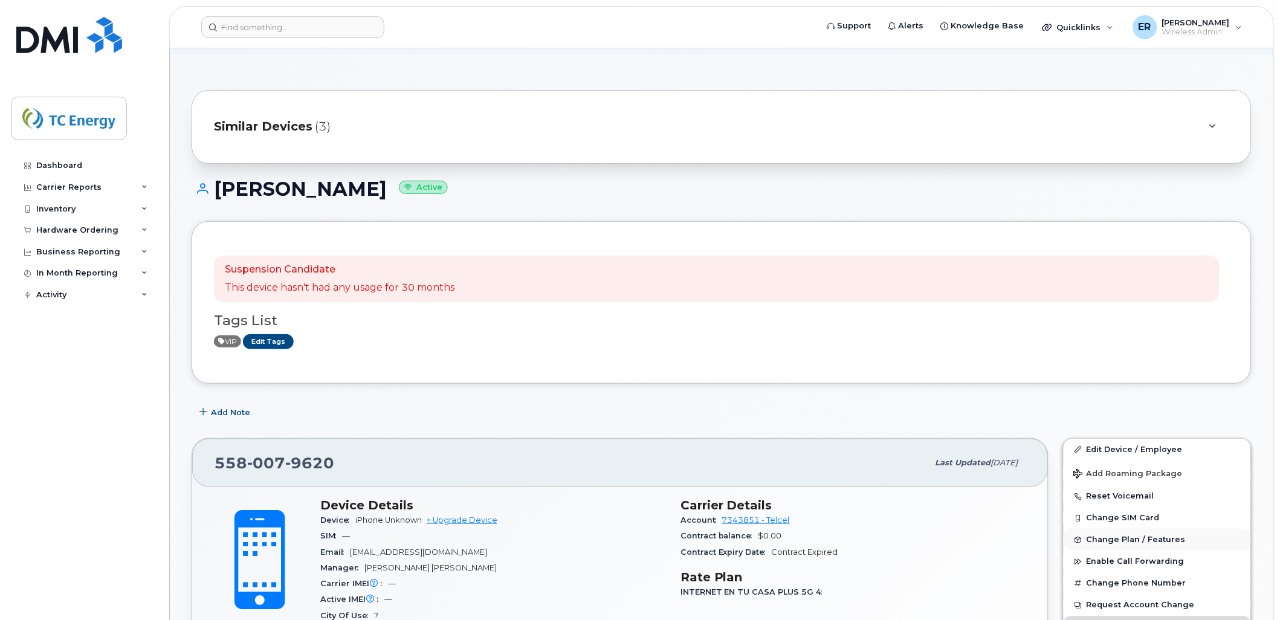
scroll to position [134, 0]
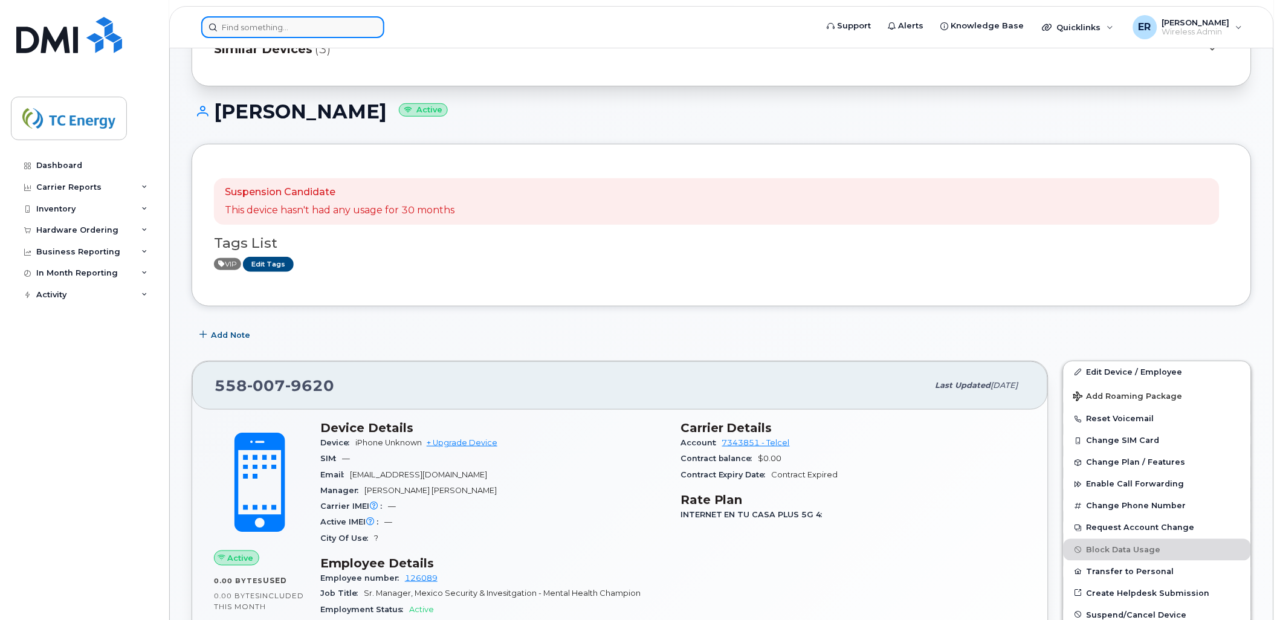
click at [285, 25] on input at bounding box center [292, 27] width 183 height 22
paste input "Marieli Romero Caraballo"
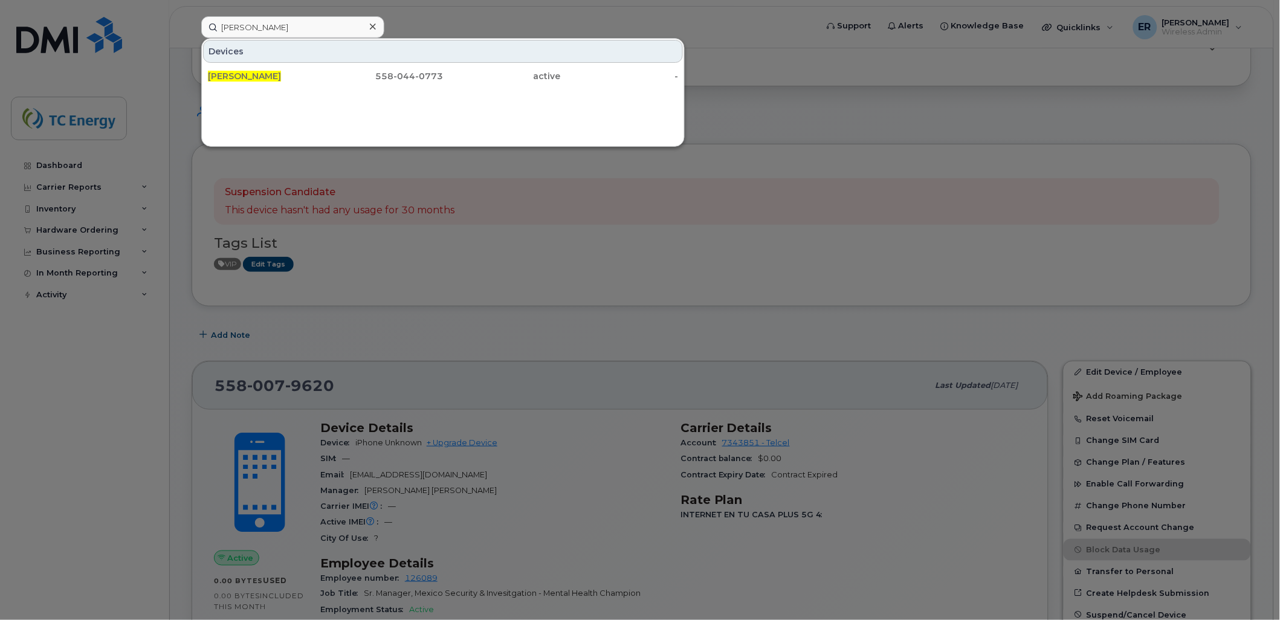
click at [647, 273] on div at bounding box center [640, 310] width 1280 height 620
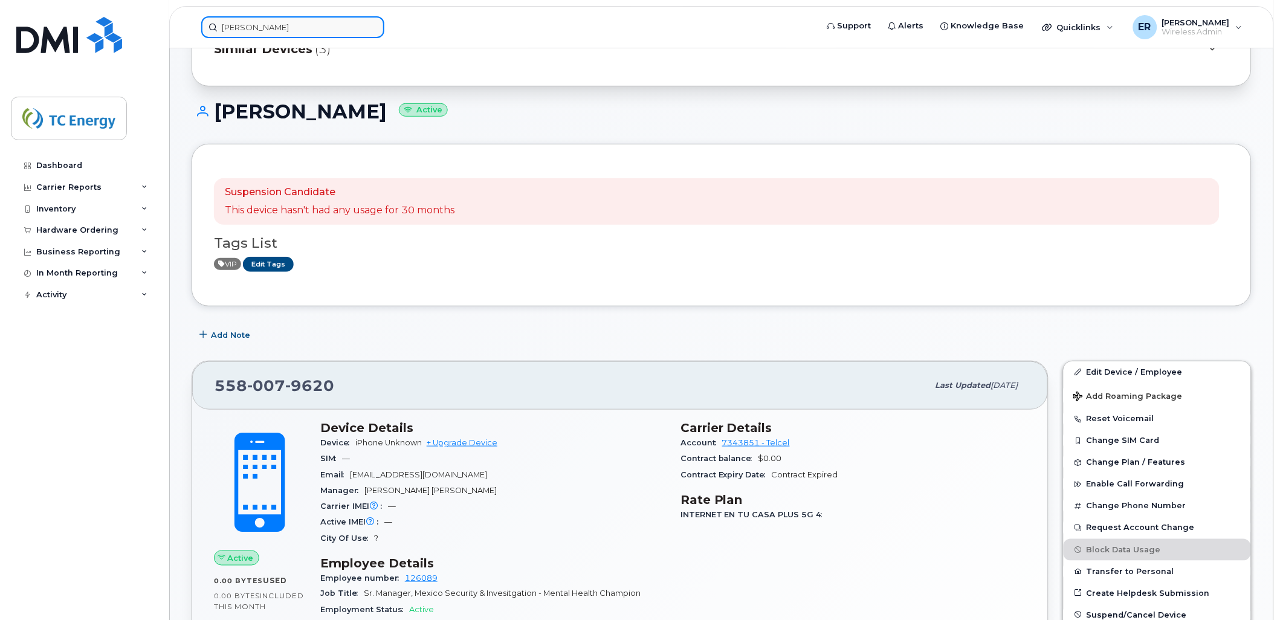
click at [192, 16] on div "Marieli Romero Caraballo" at bounding box center [505, 27] width 627 height 22
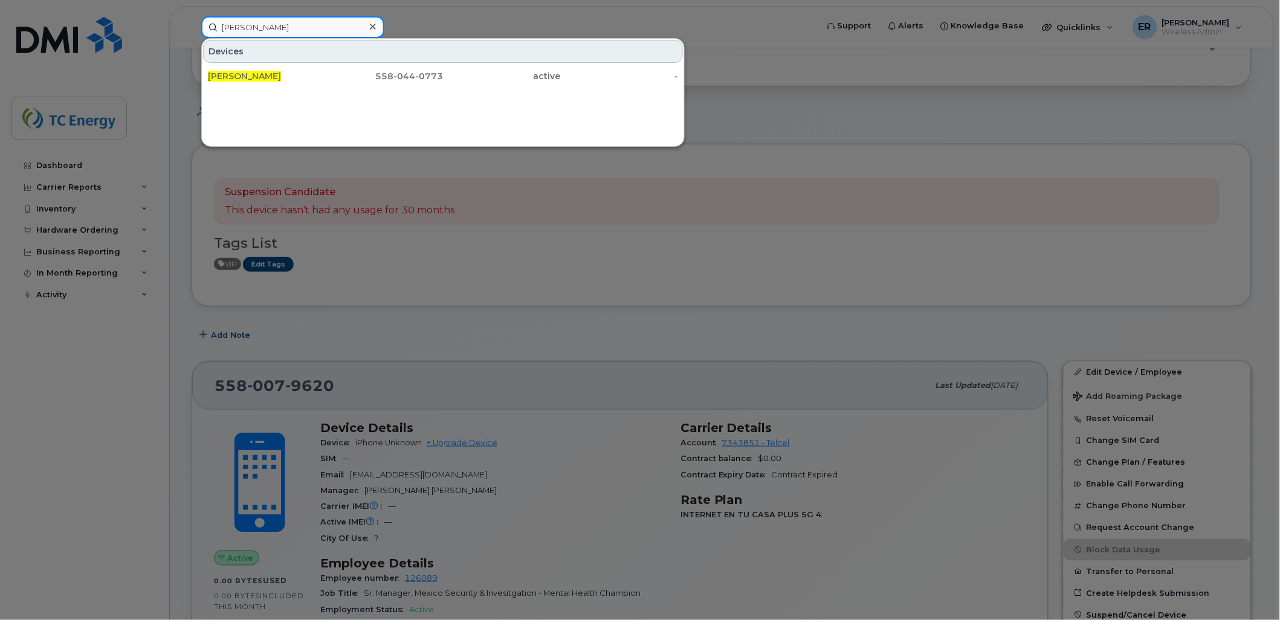
paste input "5619910206"
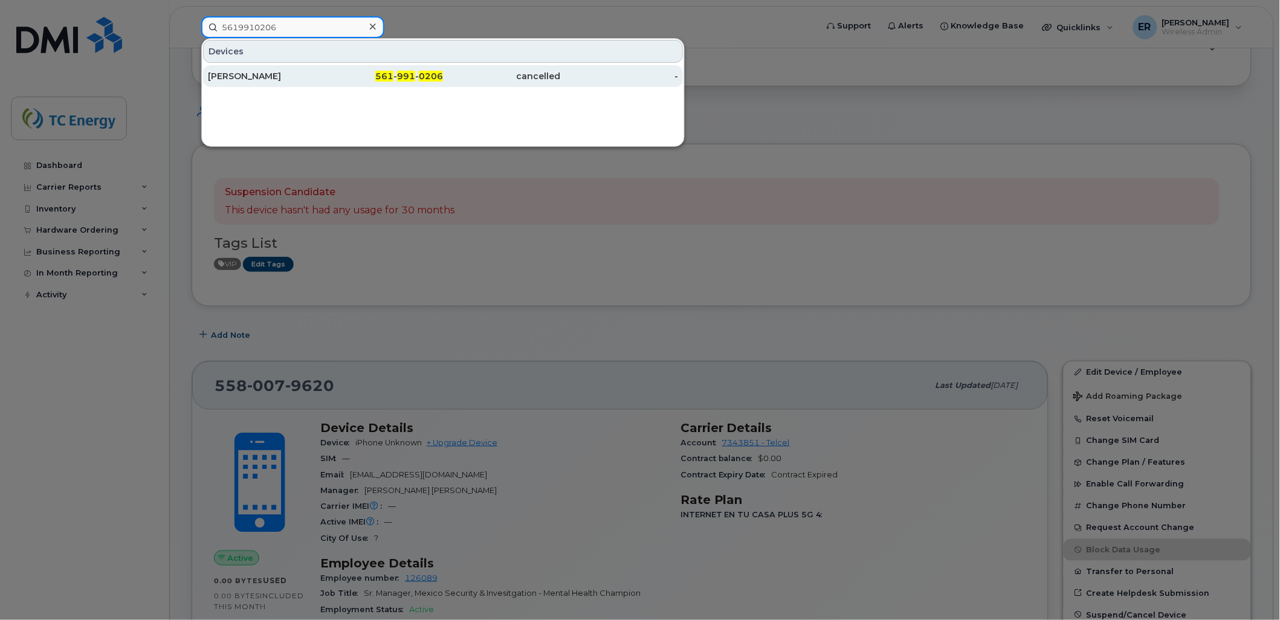
type input "5619910206"
click at [248, 82] on div "Alexia Ordonez" at bounding box center [267, 76] width 118 height 22
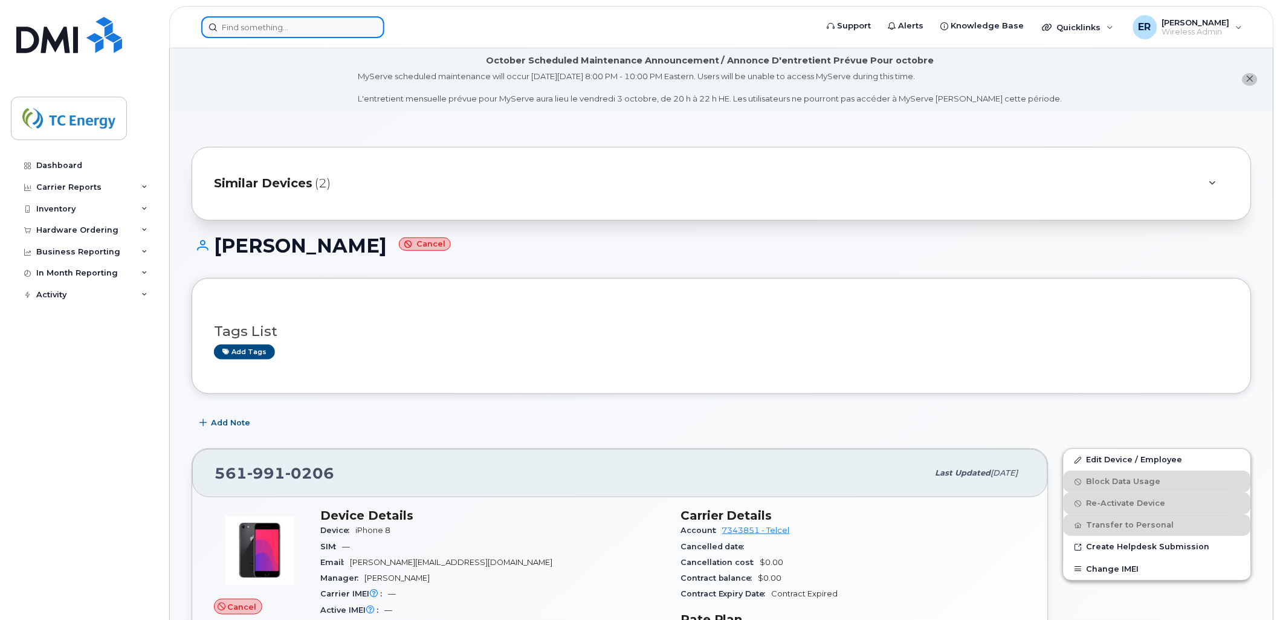
click at [268, 31] on input at bounding box center [292, 27] width 183 height 22
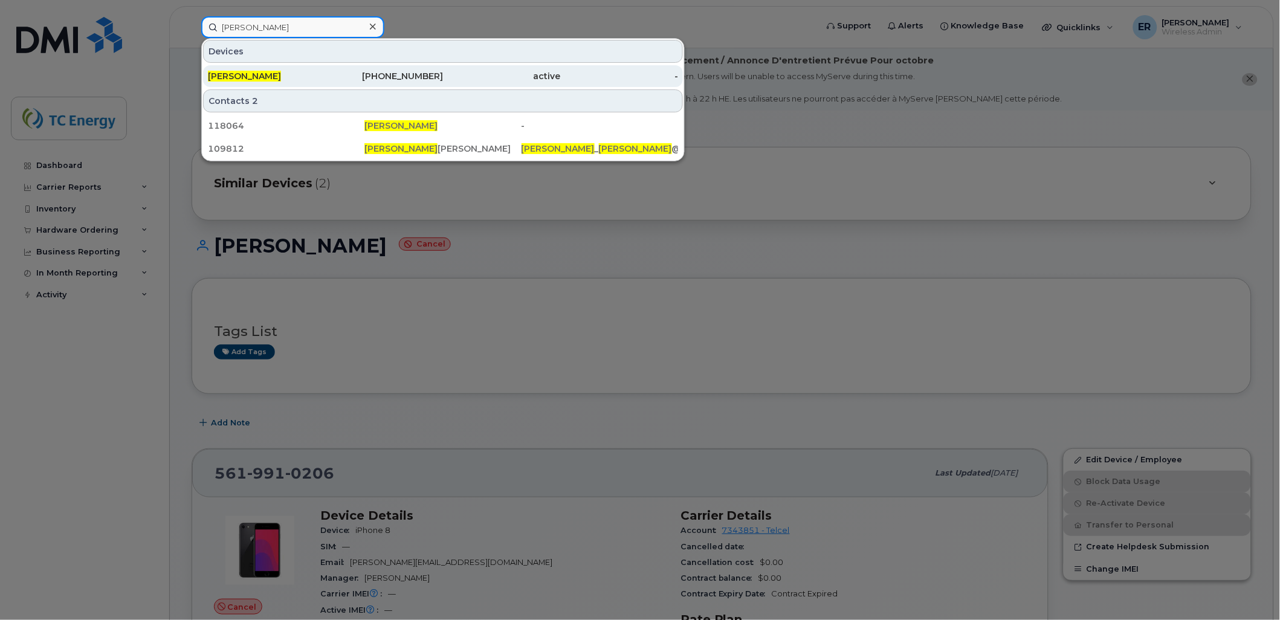
type input "emmanuel hernandez"
click at [261, 77] on span "[PERSON_NAME]" at bounding box center [244, 76] width 73 height 11
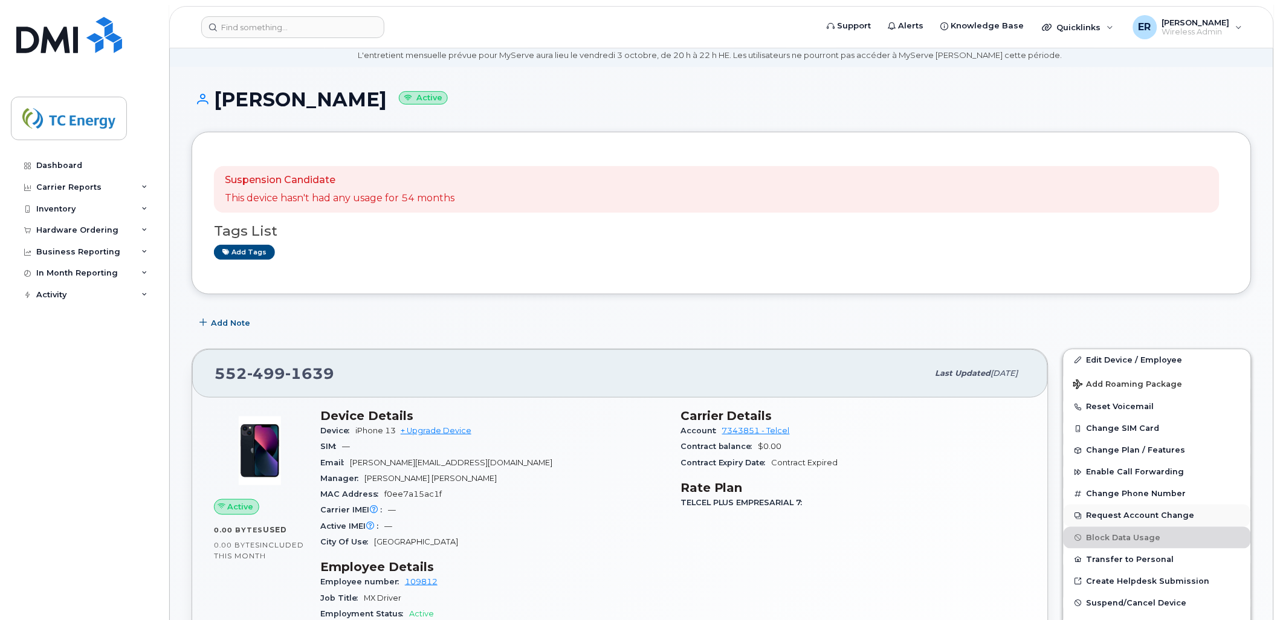
scroll to position [67, 0]
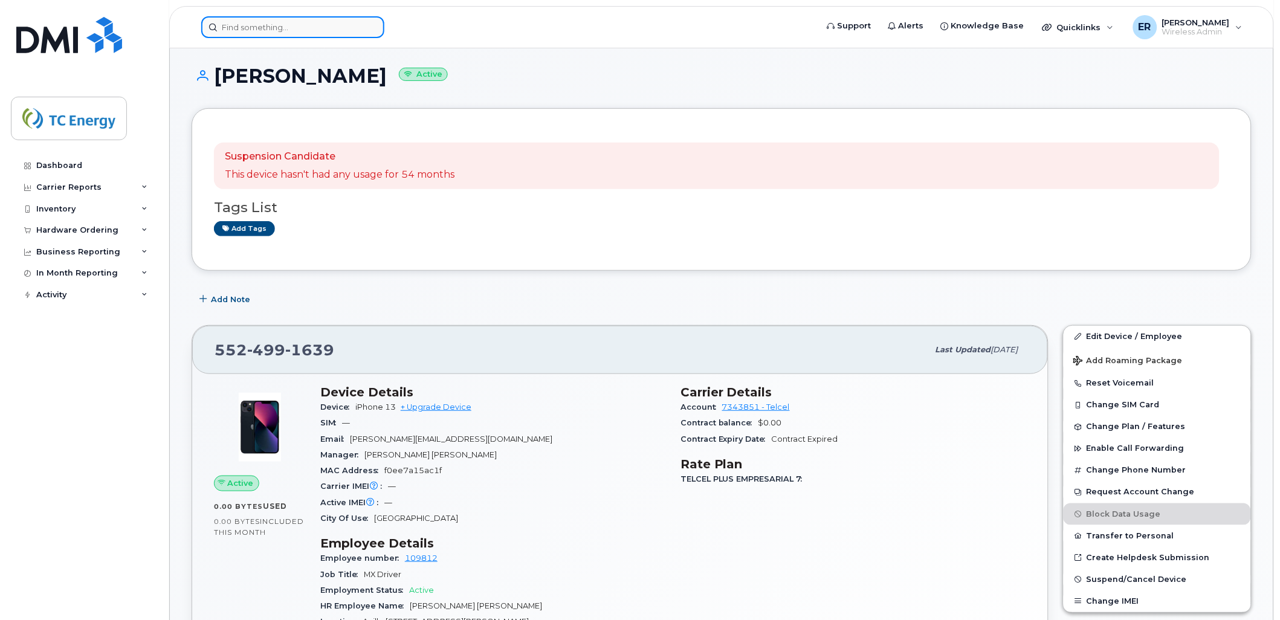
click at [330, 27] on input at bounding box center [292, 27] width 183 height 22
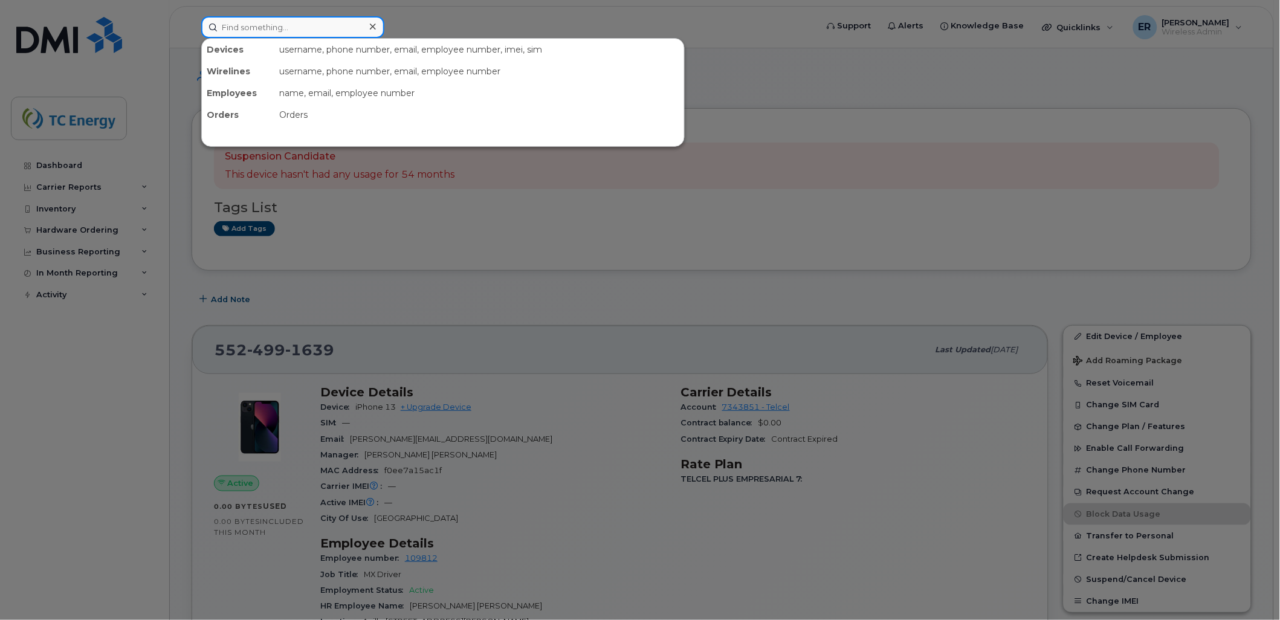
paste input "5543657388"
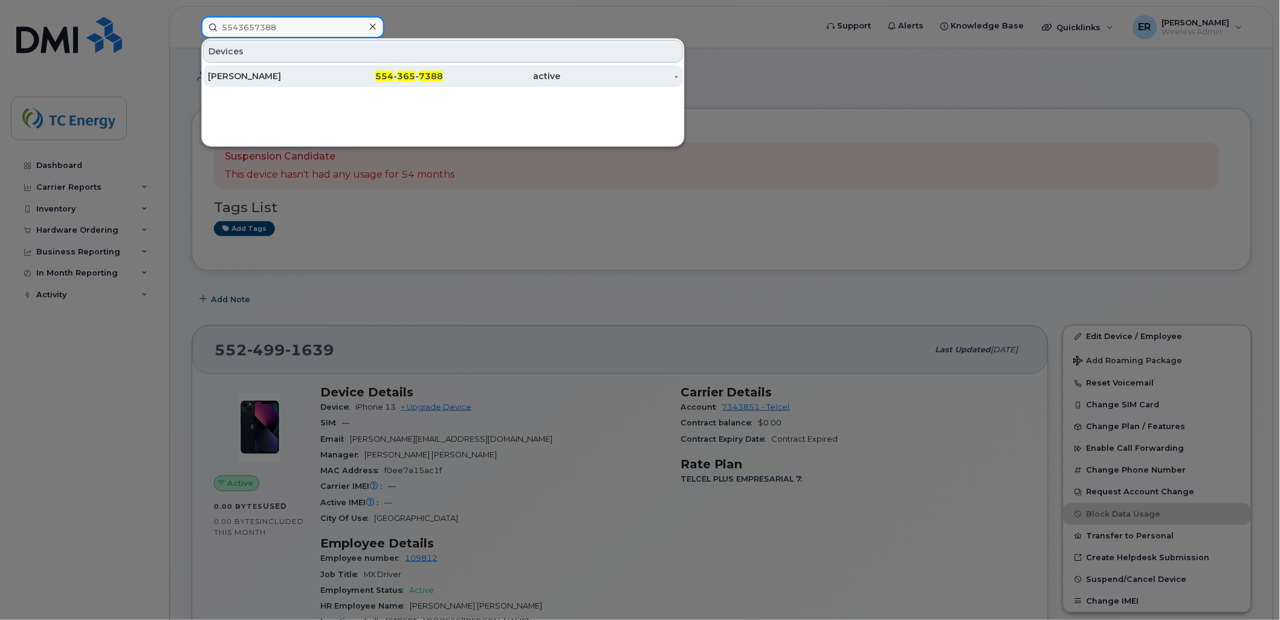
type input "5543657388"
click at [293, 77] on div "[PERSON_NAME]" at bounding box center [267, 76] width 118 height 12
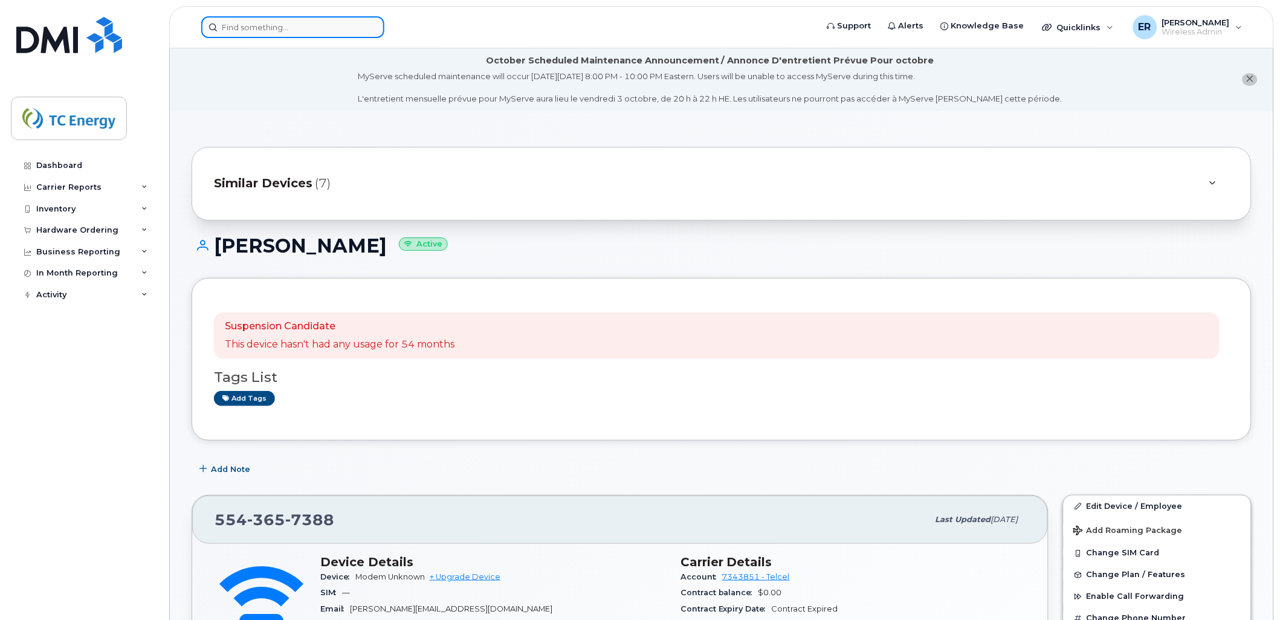
click at [294, 31] on input at bounding box center [292, 27] width 183 height 22
paste input "Miriam Sanchez"
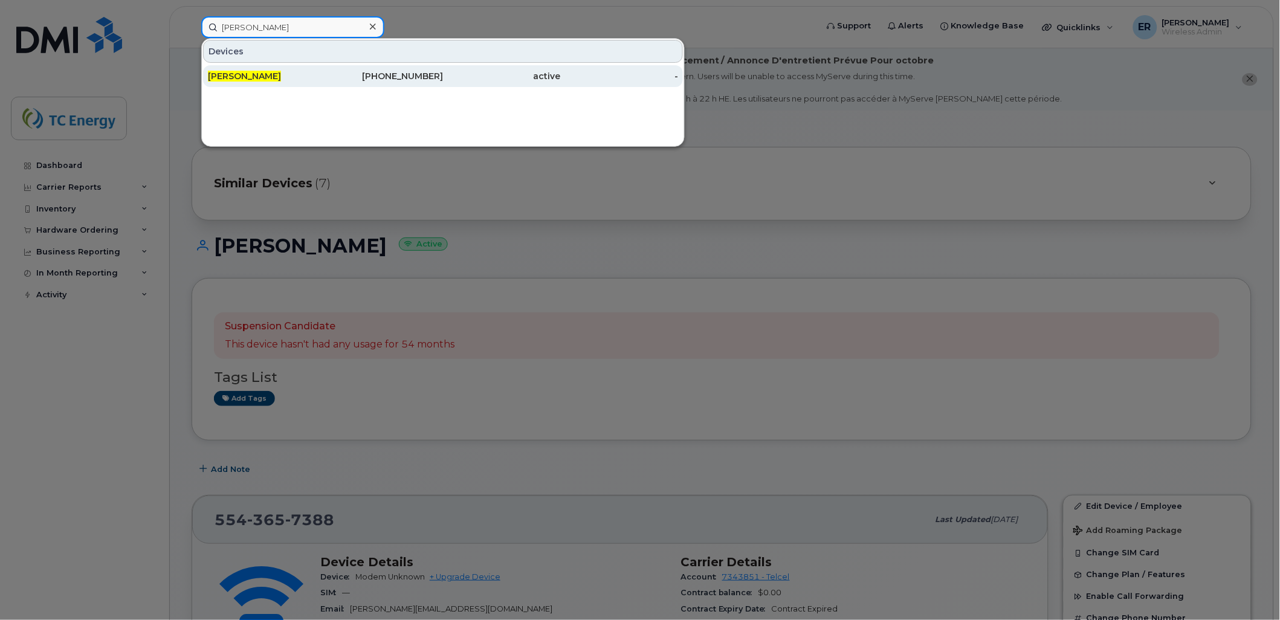
type input "Miriam Sanchez"
click at [290, 76] on div "Miriam Sanchez" at bounding box center [267, 76] width 118 height 12
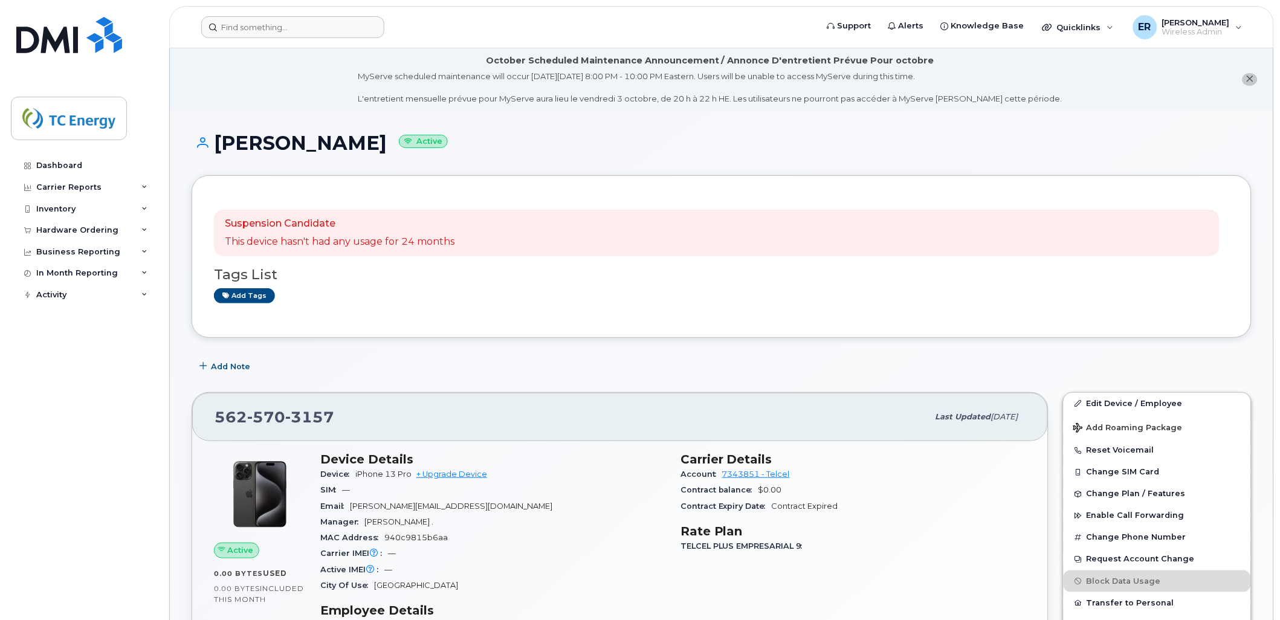
click at [269, 13] on header "Support Alerts Knowledge Base Quicklinks Suspend / Cancel Device Change SIM Car…" at bounding box center [721, 27] width 1105 height 42
click at [280, 22] on input at bounding box center [292, 27] width 183 height 22
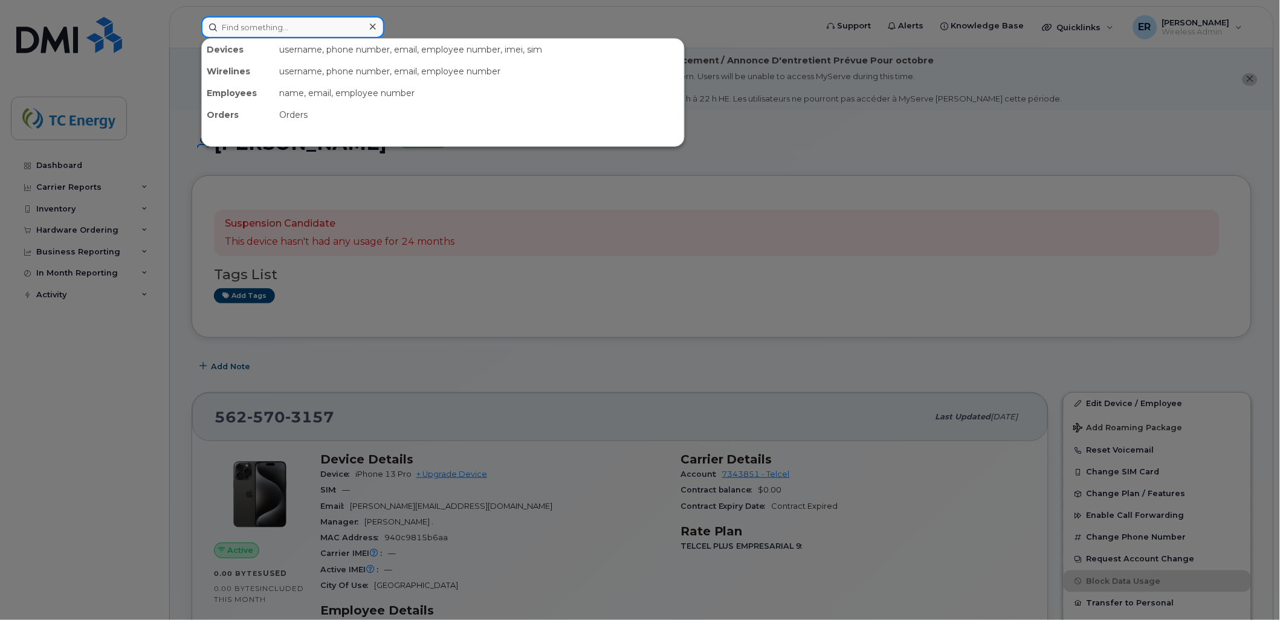
paste input "5532745854"
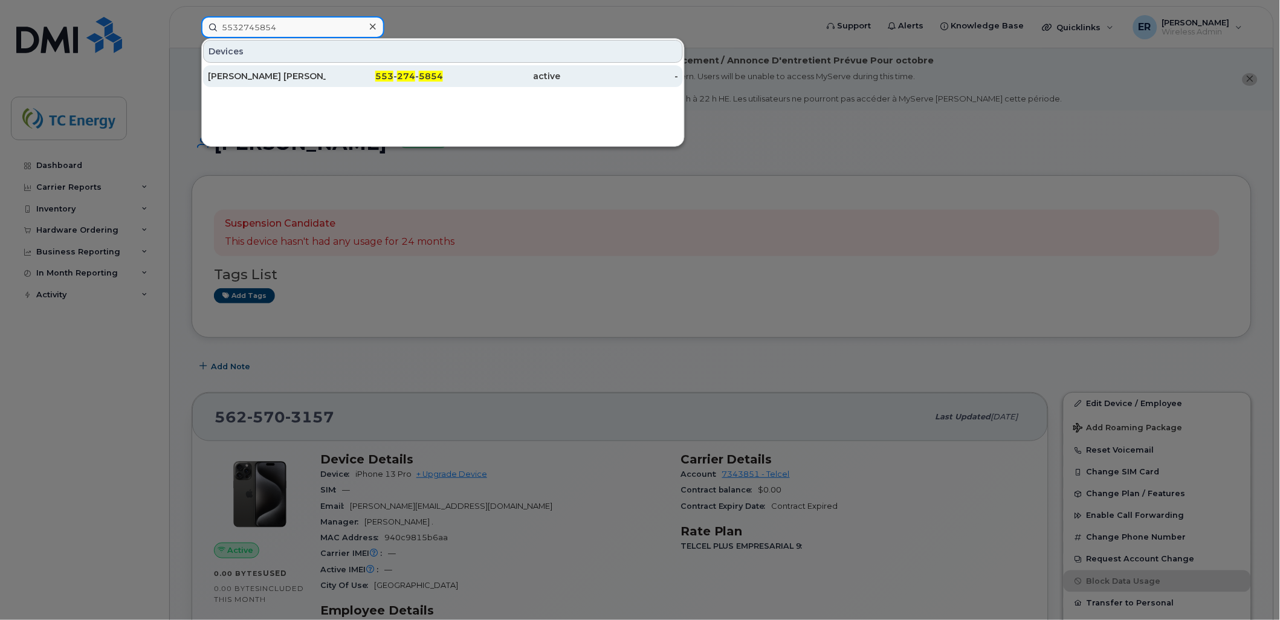
type input "5532745854"
click at [285, 80] on div "[PERSON_NAME] [PERSON_NAME]" at bounding box center [267, 76] width 118 height 12
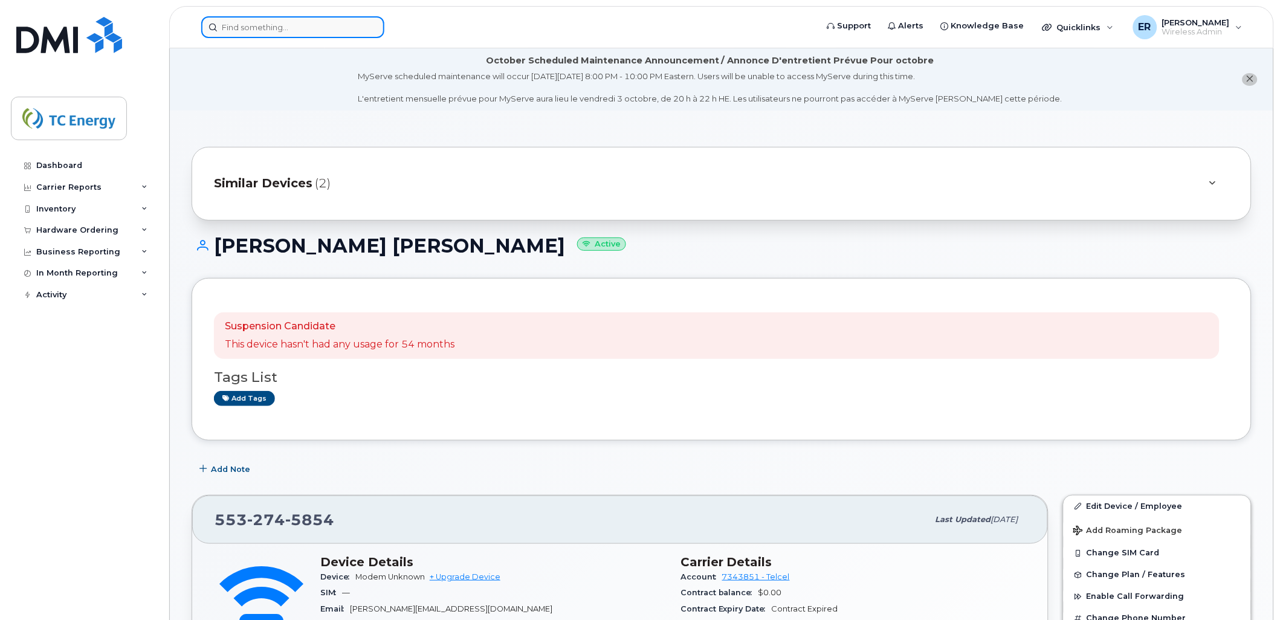
click at [305, 19] on input at bounding box center [292, 27] width 183 height 22
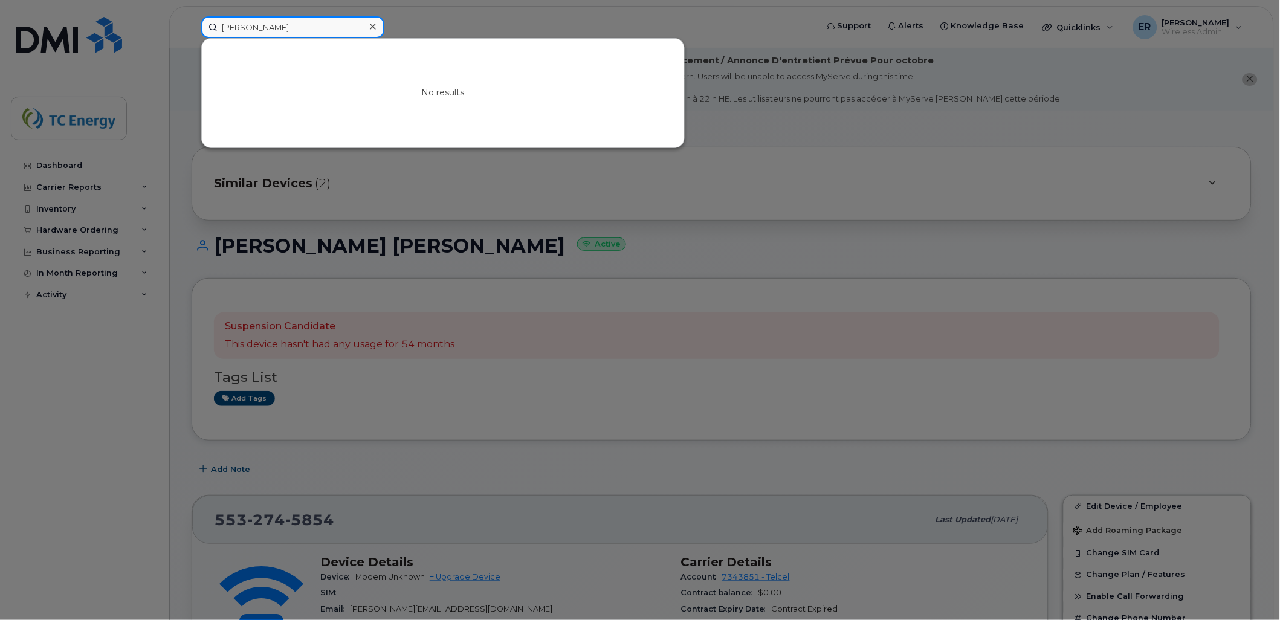
drag, startPoint x: 343, startPoint y: 30, endPoint x: 47, endPoint y: 2, distance: 297.5
click at [192, 16] on div "[PERSON_NAME] No results" at bounding box center [505, 27] width 627 height 22
paste input "[PERSON_NAME] [PERSON_NAME]"
drag, startPoint x: 331, startPoint y: 28, endPoint x: 439, endPoint y: 37, distance: 108.6
click at [438, 37] on div "[PERSON_NAME] [PERSON_NAME] No results" at bounding box center [505, 27] width 608 height 22
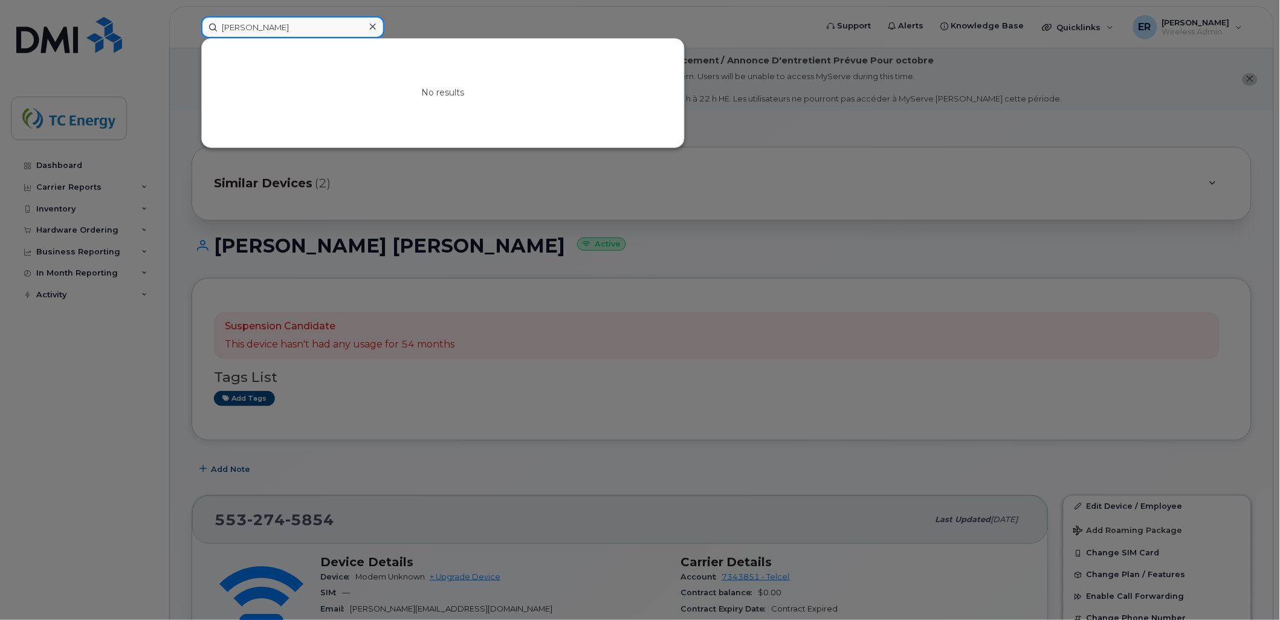
drag, startPoint x: 270, startPoint y: 24, endPoint x: 653, endPoint y: 11, distance: 383.5
click at [652, 16] on div "[PERSON_NAME] No results" at bounding box center [505, 27] width 627 height 22
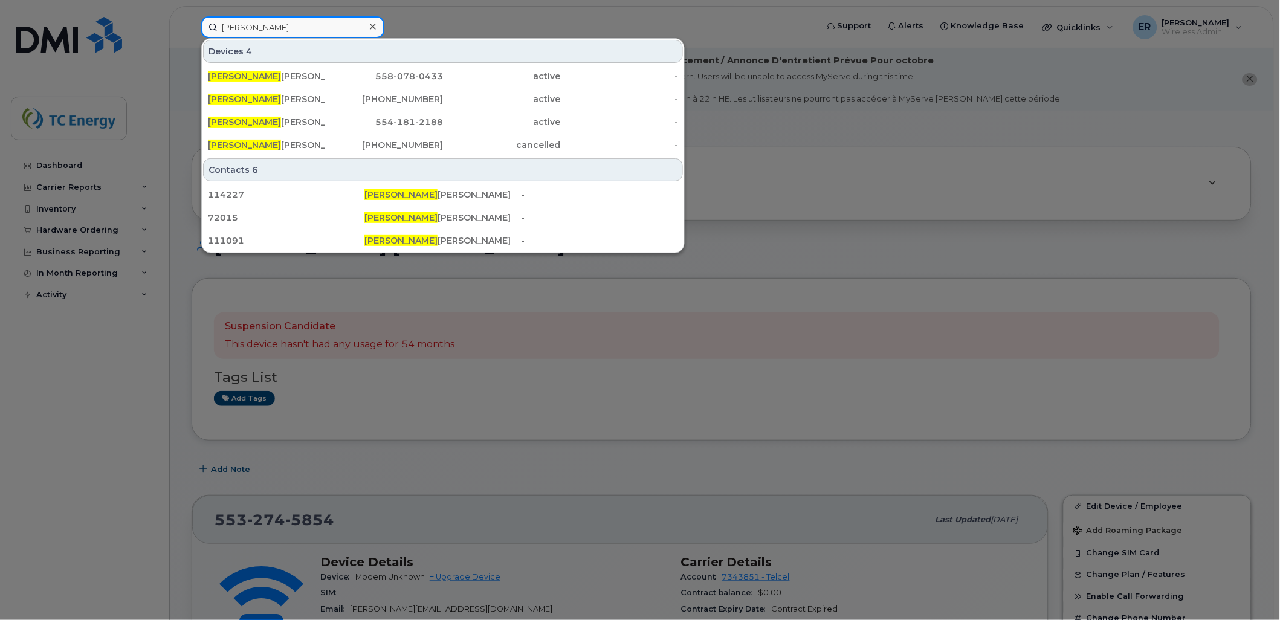
drag, startPoint x: 294, startPoint y: 29, endPoint x: 115, endPoint y: 1, distance: 180.6
click at [192, 16] on div "[PERSON_NAME] 4 [PERSON_NAME] 558-078-0433 active - [PERSON_NAME] [PERSON_NAME]…" at bounding box center [505, 27] width 627 height 22
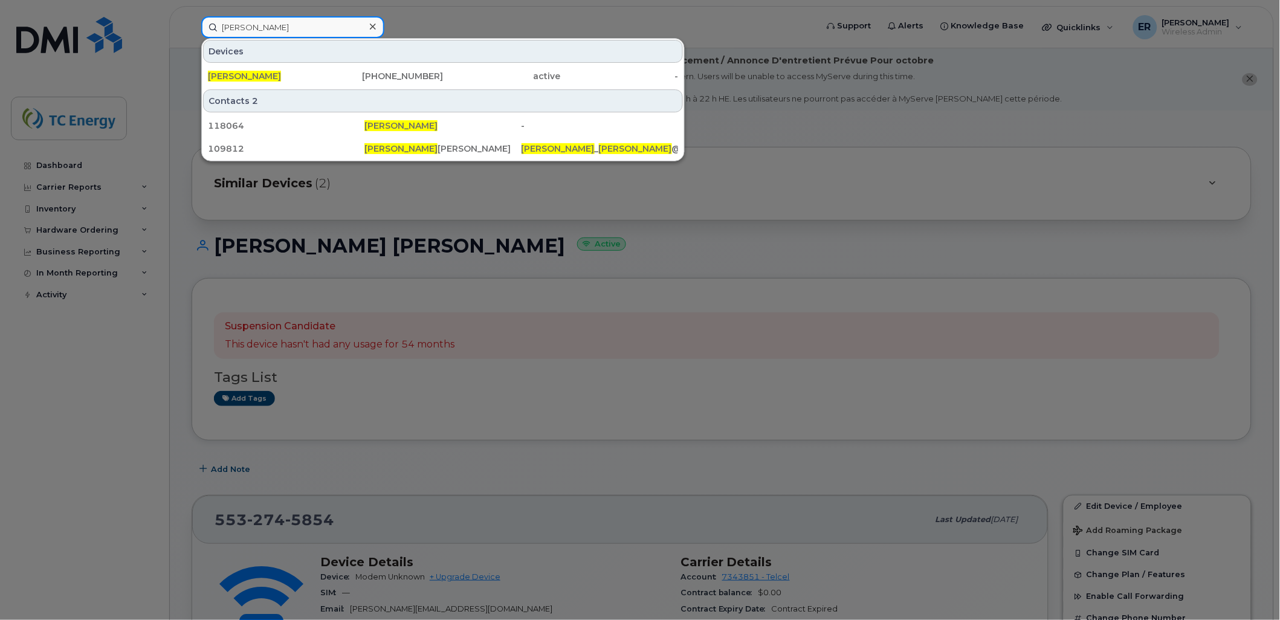
type input "[PERSON_NAME]"
click at [372, 28] on icon at bounding box center [373, 27] width 6 height 10
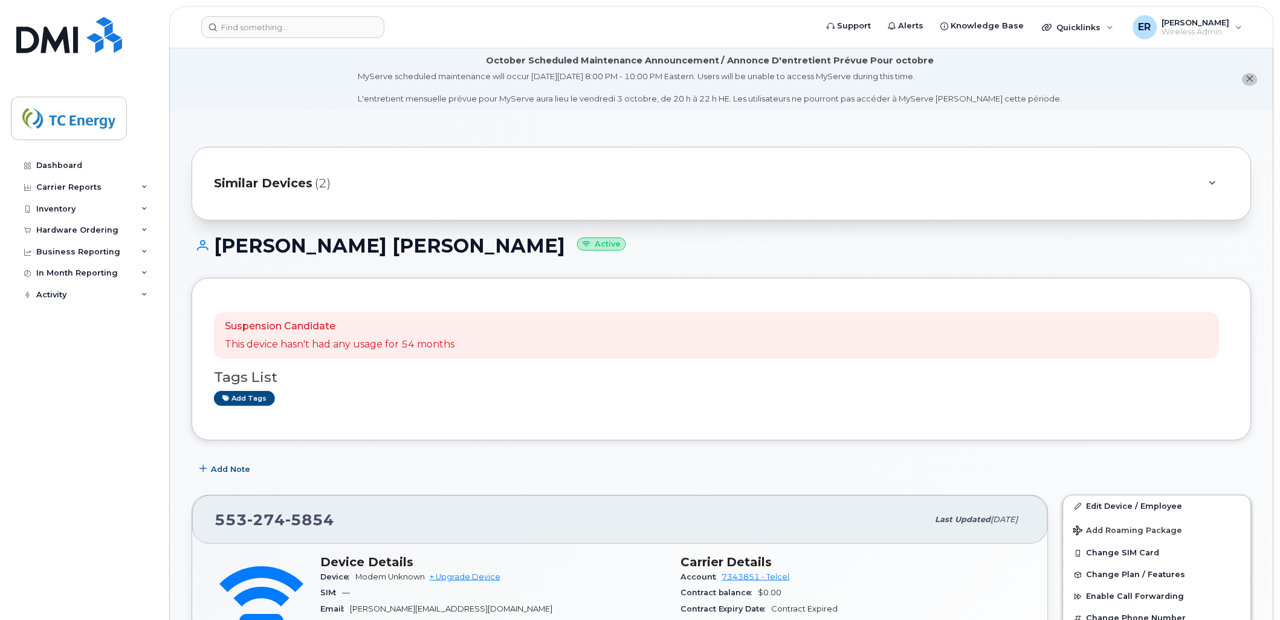
click at [294, 175] on span "Similar Devices" at bounding box center [263, 184] width 99 height 18
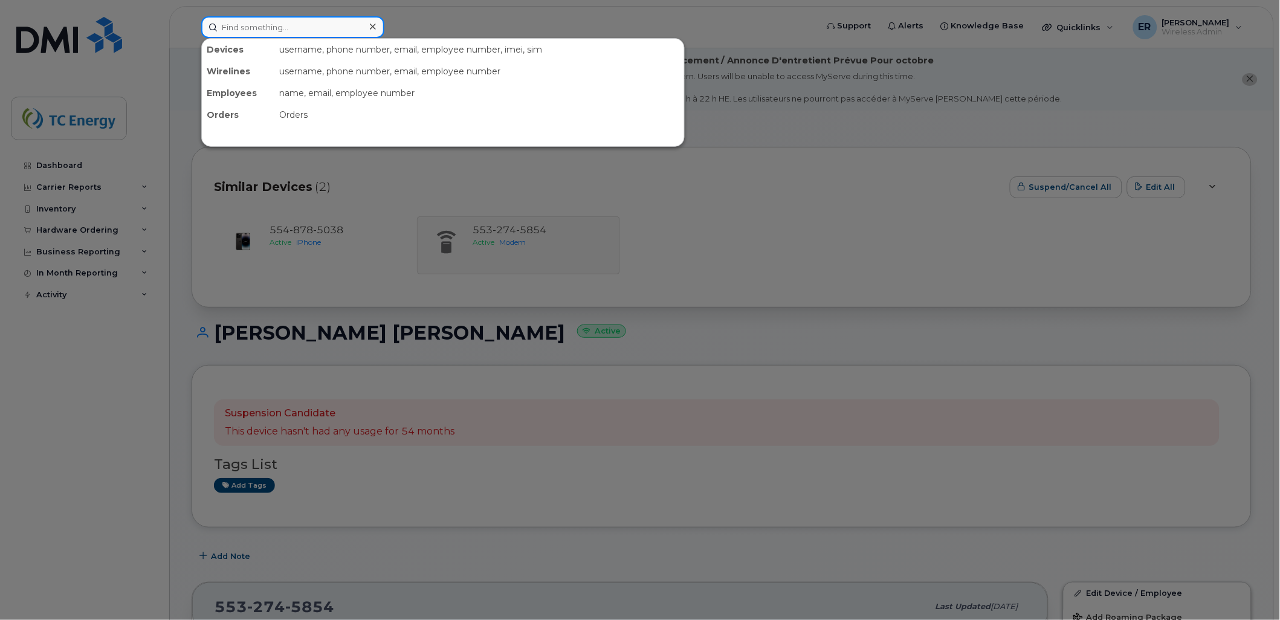
click at [291, 18] on input at bounding box center [292, 27] width 183 height 22
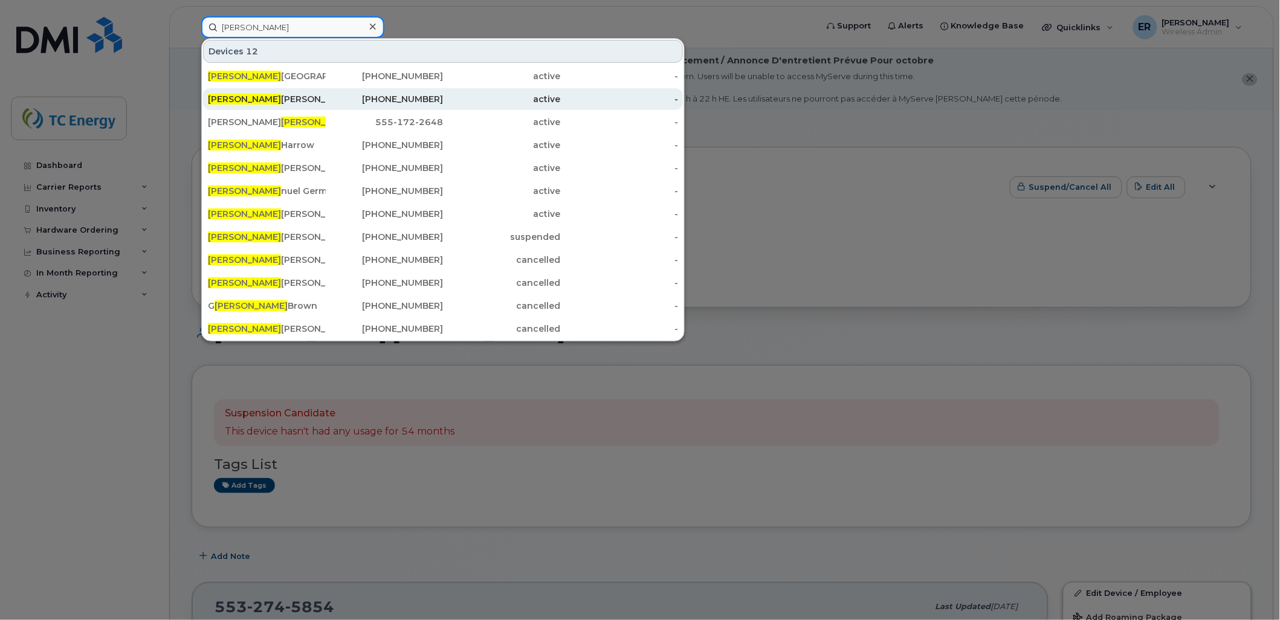
type input "emma"
click at [295, 96] on div "Emma nuel Hernandez" at bounding box center [267, 99] width 118 height 12
